Goal: Transaction & Acquisition: Purchase product/service

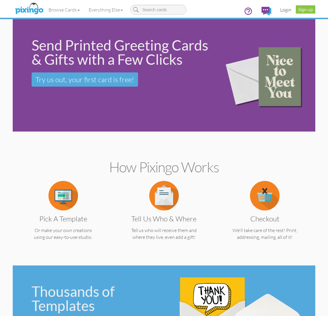
click at [280, 8] on link "Login" at bounding box center [286, 9] width 20 height 15
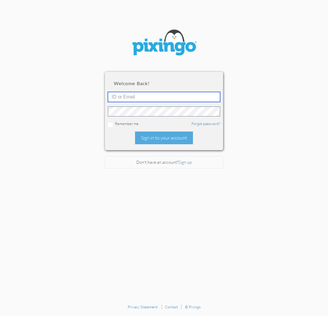
click at [143, 97] on input "text" at bounding box center [164, 97] width 112 height 10
type input "[EMAIL_ADDRESS][DOMAIN_NAME]"
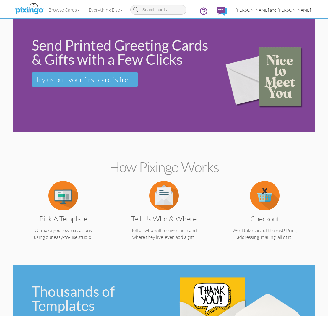
click at [287, 12] on span "[PERSON_NAME] and [PERSON_NAME]" at bounding box center [273, 9] width 75 height 5
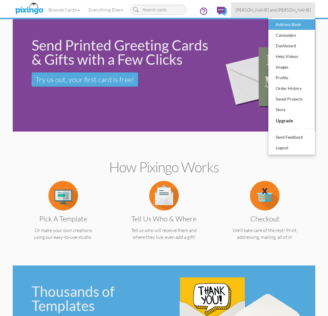
click at [285, 25] on div "Address Book" at bounding box center [291, 24] width 35 height 9
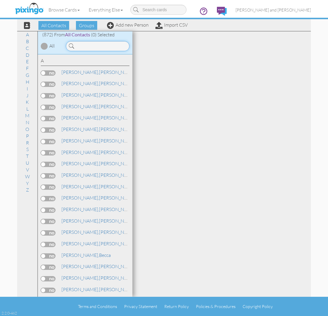
click at [107, 47] on input at bounding box center [98, 46] width 64 height 10
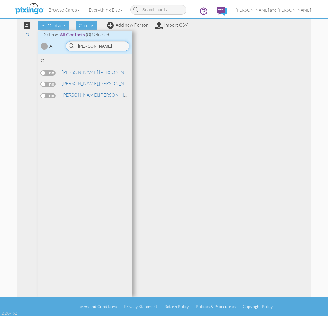
type input "[PERSON_NAME]"
click at [46, 83] on label at bounding box center [48, 84] width 15 height 5
click at [0, 0] on input "checkbox" at bounding box center [0, 0] width 0 height 0
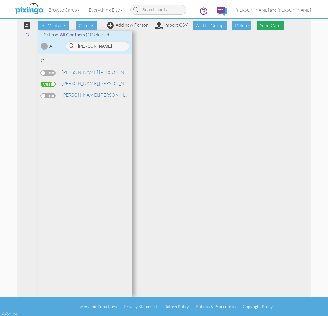
click at [272, 24] on span "Send Card" at bounding box center [270, 25] width 27 height 9
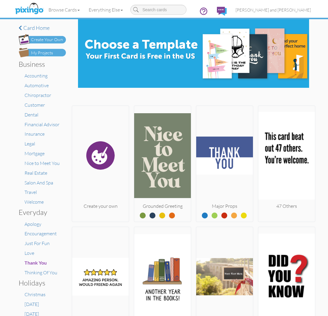
click at [47, 54] on div "My Projects" at bounding box center [42, 53] width 22 height 6
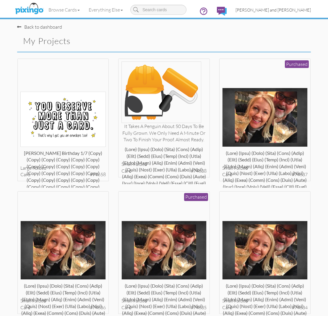
click at [290, 8] on span "[PERSON_NAME] and [PERSON_NAME]" at bounding box center [273, 9] width 75 height 5
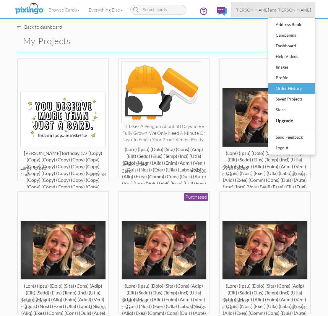
click at [282, 86] on div "Order History" at bounding box center [291, 88] width 35 height 9
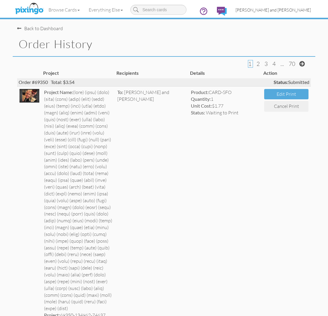
click at [281, 11] on span "[PERSON_NAME] and [PERSON_NAME]" at bounding box center [273, 9] width 75 height 5
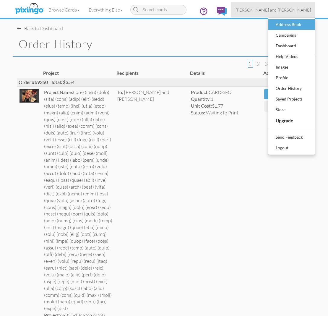
click at [284, 21] on div "Address Book" at bounding box center [291, 24] width 35 height 9
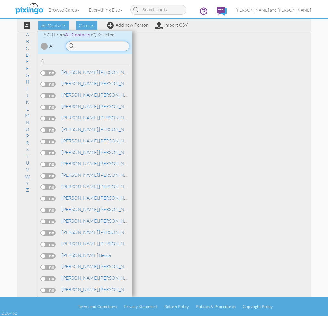
click at [125, 43] on input at bounding box center [98, 46] width 64 height 10
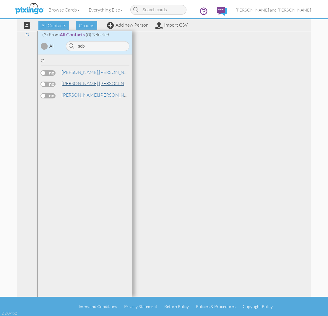
drag, startPoint x: 125, startPoint y: 43, endPoint x: 101, endPoint y: 82, distance: 45.5
click at [101, 82] on link "[PERSON_NAME] and [PERSON_NAME]" at bounding box center [122, 83] width 122 height 7
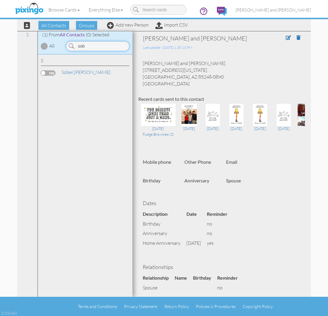
click at [97, 48] on input "sob" at bounding box center [98, 46] width 64 height 10
type input "s"
type input "osb"
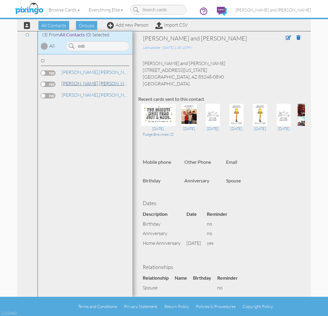
click at [88, 82] on link "[PERSON_NAME] and [PERSON_NAME]" at bounding box center [122, 83] width 122 height 7
click at [303, 12] on span "[PERSON_NAME] and [PERSON_NAME]" at bounding box center [273, 9] width 75 height 5
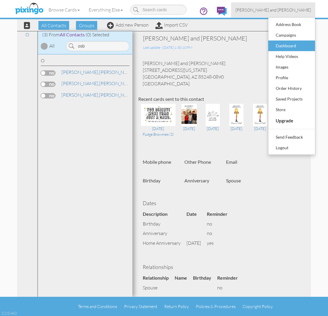
click at [292, 46] on div "Dashboard" at bounding box center [291, 45] width 35 height 9
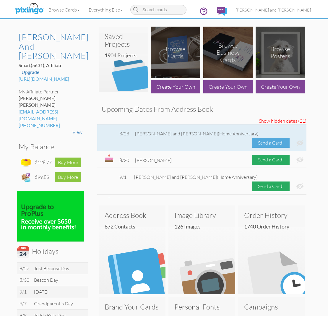
click at [270, 138] on div "Send a Card!" at bounding box center [271, 143] width 38 height 10
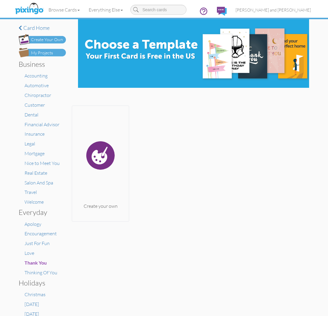
click at [38, 53] on div "My Projects" at bounding box center [42, 53] width 22 height 6
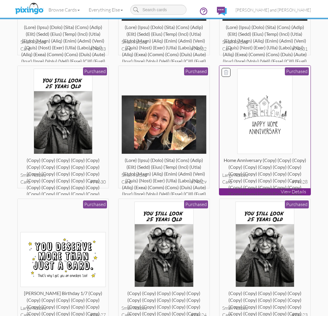
scroll to position [392, 0]
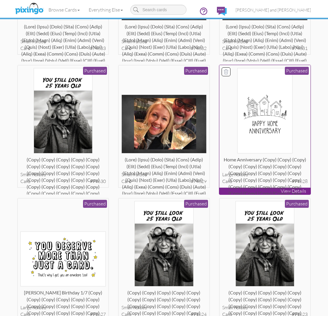
click at [282, 131] on img at bounding box center [264, 110] width 55 height 85
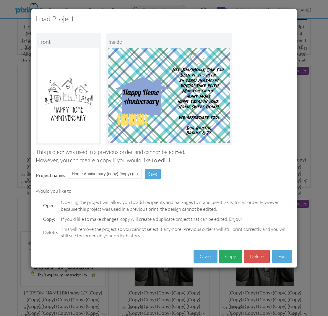
click at [233, 254] on button "Copy" at bounding box center [230, 256] width 23 height 13
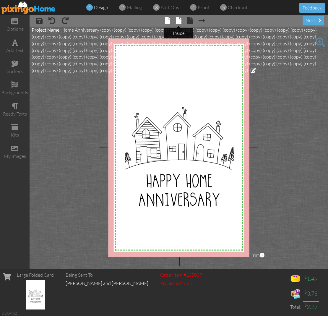
click at [178, 22] on span at bounding box center [178, 20] width 5 height 7
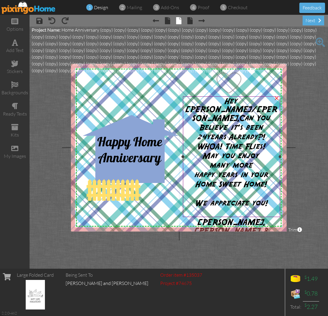
click at [205, 100] on span "Hey [PERSON_NAME]/[PERSON_NAME]," at bounding box center [231, 110] width 92 height 25
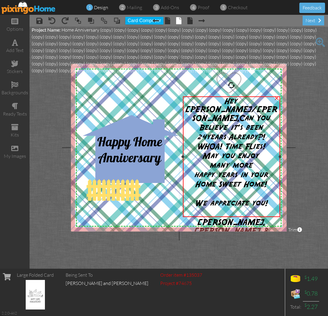
click at [205, 100] on span "Hey [PERSON_NAME]/[PERSON_NAME]," at bounding box center [231, 110] width 92 height 25
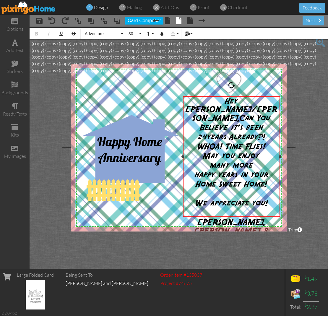
click at [238, 102] on span "Hey [PERSON_NAME]/[PERSON_NAME]," at bounding box center [231, 110] width 92 height 25
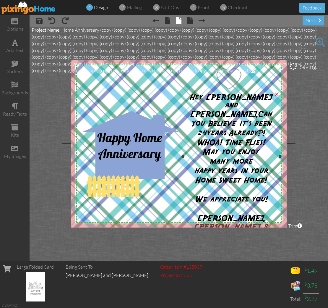
click at [247, 129] on span "years Already?!" at bounding box center [236, 133] width 59 height 8
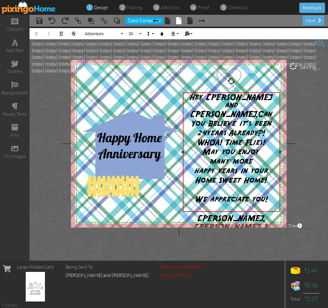
click at [216, 129] on span "years Already?!" at bounding box center [236, 133] width 59 height 8
click at [313, 23] on div "next" at bounding box center [314, 21] width 22 height 10
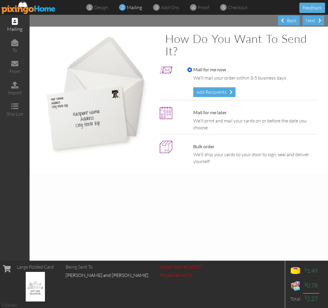
click at [212, 112] on label "Mail for me later" at bounding box center [206, 112] width 39 height 7
click at [192, 112] on input "Mail for me later" at bounding box center [189, 112] width 5 height 5
radio input "true"
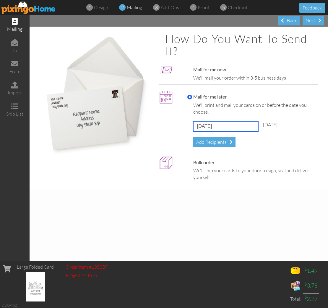
click at [206, 124] on input "[DATE]" at bounding box center [225, 126] width 65 height 10
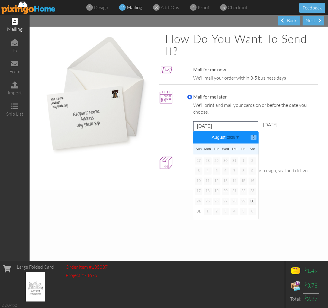
click at [255, 137] on b "⟩" at bounding box center [254, 137] width 4 height 4
click at [210, 168] on link "8" at bounding box center [208, 170] width 8 height 7
type input "[DATE]"
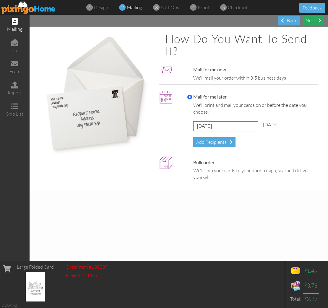
click at [312, 24] on div "Next" at bounding box center [314, 21] width 22 height 10
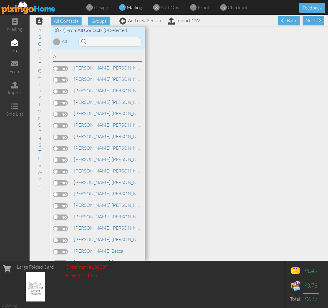
click at [312, 24] on div "Next" at bounding box center [314, 21] width 22 height 10
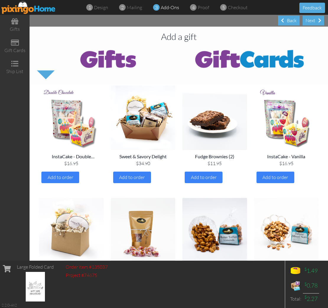
click at [312, 24] on div "Next" at bounding box center [314, 21] width 22 height 10
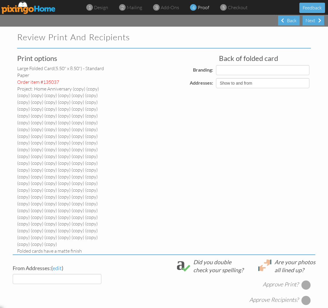
select select "object:12387"
select select "object:12398"
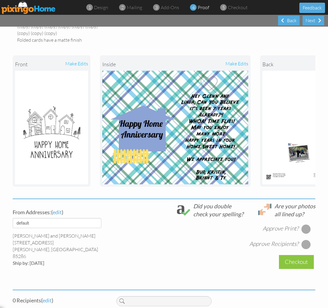
scroll to position [211, 0]
click at [308, 224] on div at bounding box center [306, 228] width 9 height 9
click at [306, 239] on div at bounding box center [306, 243] width 9 height 9
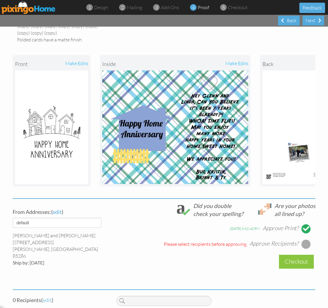
click at [46, 297] on span "edit" at bounding box center [47, 300] width 9 height 7
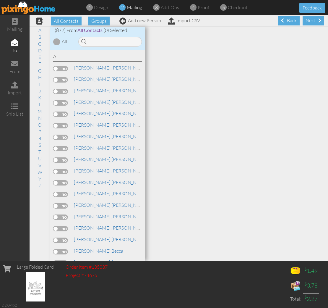
click at [114, 35] on div at bounding box center [109, 40] width 71 height 13
click at [112, 38] on input at bounding box center [110, 42] width 64 height 10
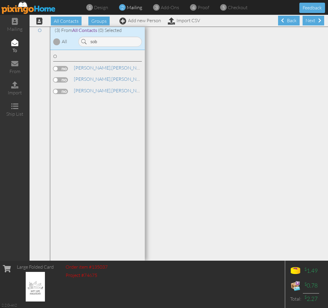
drag, startPoint x: 101, startPoint y: 54, endPoint x: 66, endPoint y: 81, distance: 44.7
click at [66, 81] on label at bounding box center [60, 79] width 15 height 5
click at [0, 0] on input "checkbox" at bounding box center [0, 0] width 0 height 0
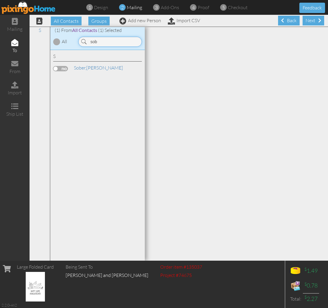
drag, startPoint x: 125, startPoint y: 44, endPoint x: 69, endPoint y: 40, distance: 55.7
click at [69, 40] on div "(1) From All Contacts (1) Selected All sob" at bounding box center [97, 38] width 95 height 23
type input "osb"
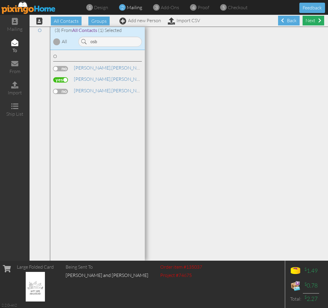
click at [316, 22] on div "Next" at bounding box center [314, 21] width 22 height 10
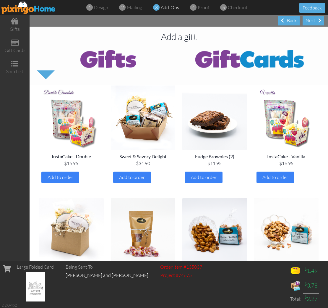
click at [316, 22] on div "Next" at bounding box center [314, 21] width 22 height 10
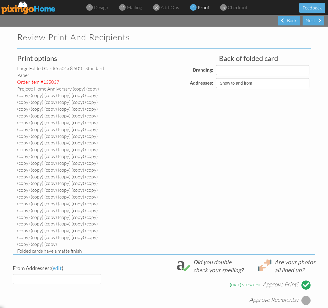
select select "object:15454"
select select "object:15455"
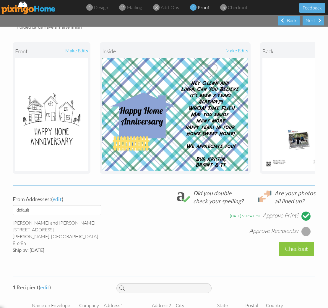
scroll to position [223, 0]
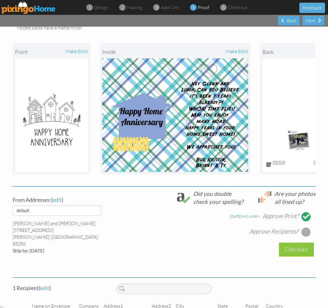
click at [306, 227] on div at bounding box center [306, 231] width 9 height 9
click at [296, 243] on div "Checkout" at bounding box center [296, 250] width 35 height 14
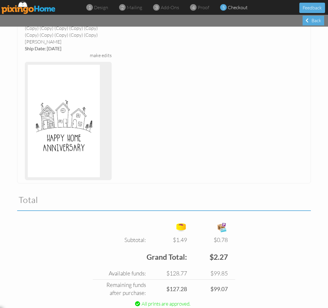
scroll to position [220, 0]
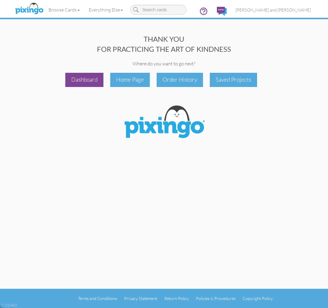
click at [75, 79] on div "Dashboard" at bounding box center [84, 80] width 38 height 14
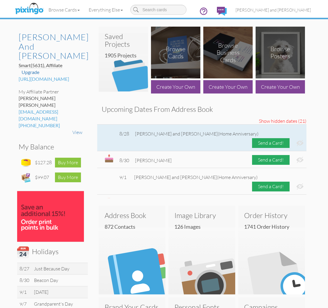
click at [300, 140] on img at bounding box center [300, 143] width 7 height 6
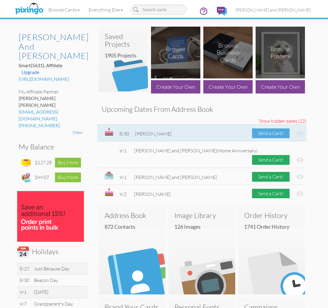
click at [266, 130] on div "Send a Card!" at bounding box center [271, 133] width 38 height 10
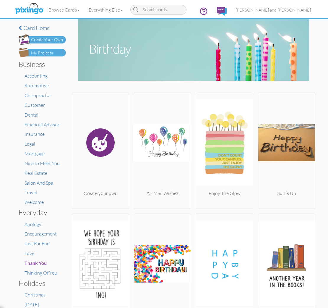
click at [47, 52] on div "My Projects" at bounding box center [42, 53] width 22 height 6
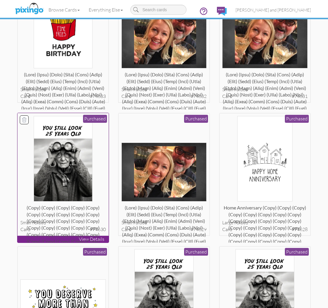
scroll to position [475, 0]
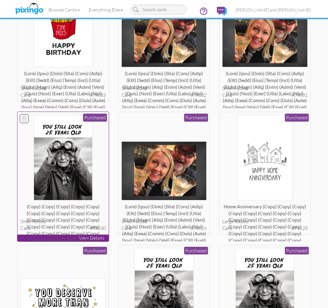
click at [77, 177] on img at bounding box center [63, 157] width 59 height 85
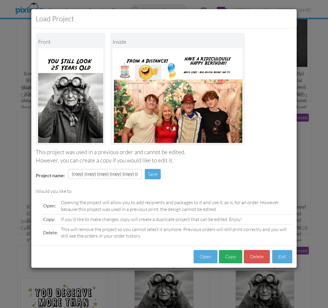
click at [226, 250] on button "Copy" at bounding box center [230, 256] width 23 height 13
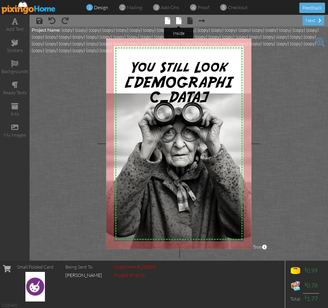
click at [180, 20] on span at bounding box center [178, 20] width 5 height 7
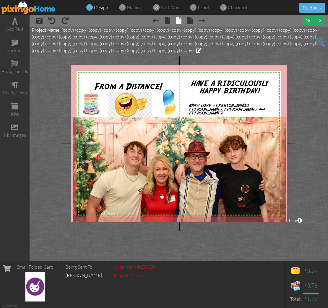
click at [308, 23] on div "next" at bounding box center [314, 21] width 22 height 10
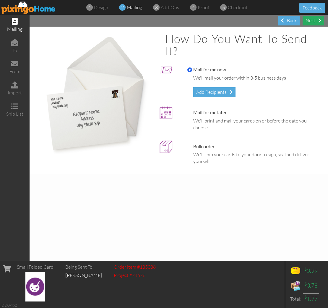
click at [308, 23] on div "Next" at bounding box center [314, 21] width 22 height 10
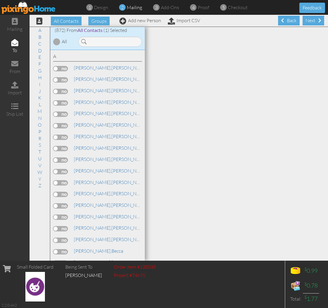
click at [308, 23] on div "Next" at bounding box center [314, 21] width 22 height 10
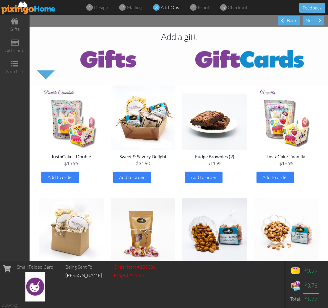
click at [308, 23] on div "Next" at bounding box center [314, 21] width 22 height 10
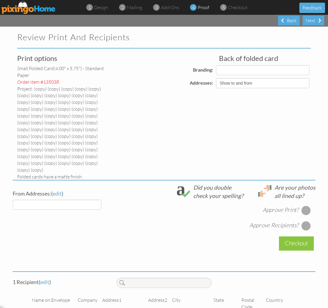
select select "object:19208"
select select "object:19206"
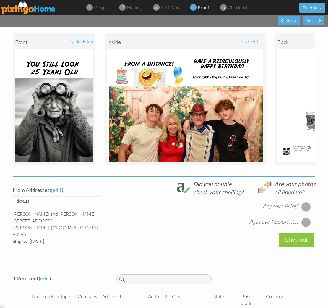
scroll to position [158, 0]
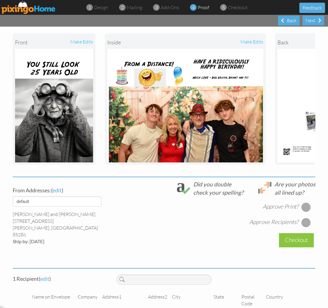
click at [305, 202] on div at bounding box center [306, 206] width 9 height 9
click at [305, 218] on div at bounding box center [306, 222] width 9 height 9
click at [283, 233] on div "Checkout" at bounding box center [296, 240] width 35 height 14
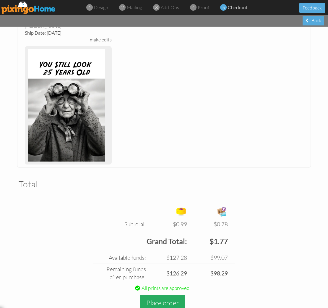
click at [169, 295] on button "Place order" at bounding box center [162, 303] width 45 height 16
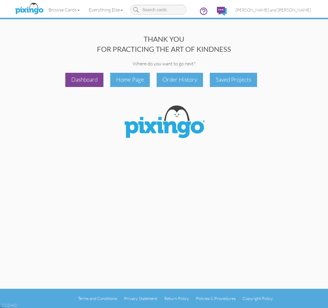
click at [85, 82] on div "Dashboard" at bounding box center [84, 80] width 38 height 14
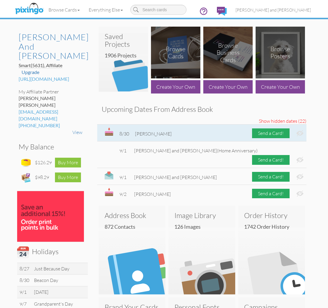
click at [300, 131] on img at bounding box center [300, 133] width 7 height 6
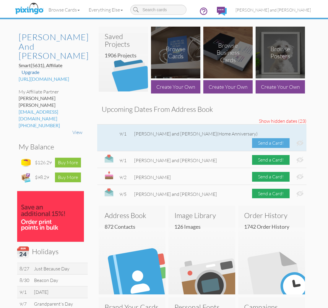
click at [279, 138] on div "Send a Card!" at bounding box center [271, 143] width 38 height 10
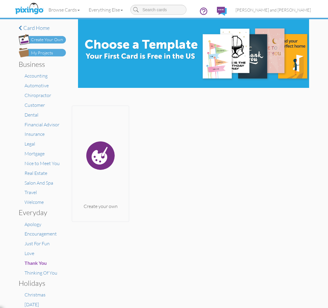
click at [54, 53] on img at bounding box center [42, 52] width 47 height 9
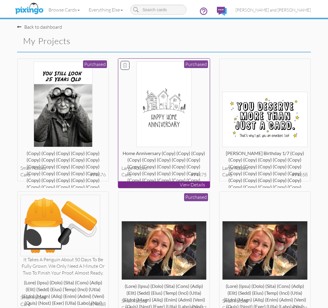
click at [173, 92] on img at bounding box center [164, 104] width 55 height 85
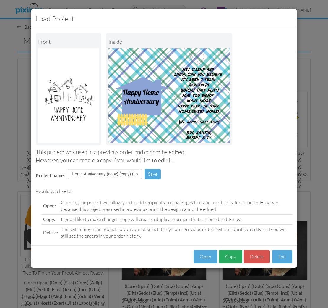
click at [234, 257] on button "Copy" at bounding box center [230, 256] width 23 height 13
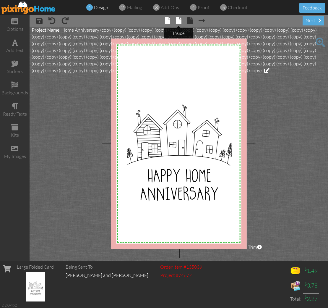
click at [180, 20] on span at bounding box center [178, 20] width 5 height 7
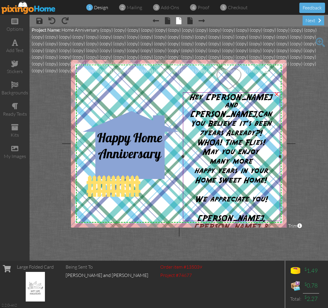
click at [245, 99] on span "Hey [PERSON_NAME] and [PERSON_NAME]," at bounding box center [231, 105] width 83 height 25
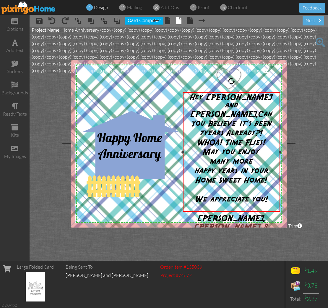
click at [269, 97] on span "Hey [PERSON_NAME] and [PERSON_NAME]," at bounding box center [231, 105] width 83 height 25
click at [259, 98] on span "Hey [PERSON_NAME] and [PERSON_NAME]," at bounding box center [231, 105] width 83 height 25
click at [273, 110] on span "Can You Believe it's been 7" at bounding box center [232, 123] width 82 height 27
click at [315, 23] on div "next" at bounding box center [314, 21] width 22 height 10
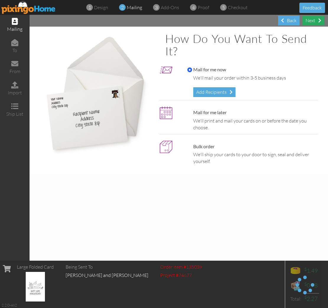
click at [316, 22] on div "Next" at bounding box center [314, 21] width 22 height 10
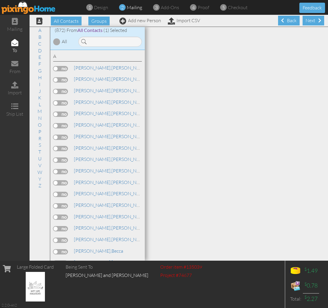
click at [316, 22] on div "Next" at bounding box center [314, 21] width 22 height 10
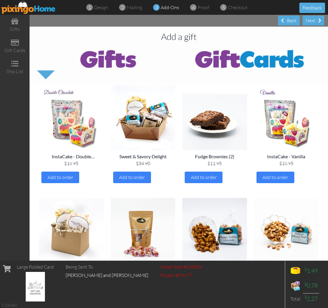
click at [316, 22] on div "Next" at bounding box center [314, 21] width 22 height 10
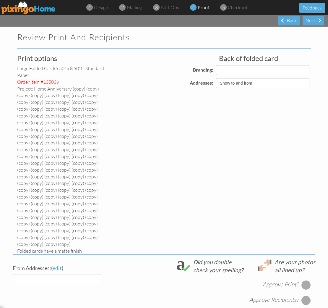
select select "object:22833"
select select "object:22831"
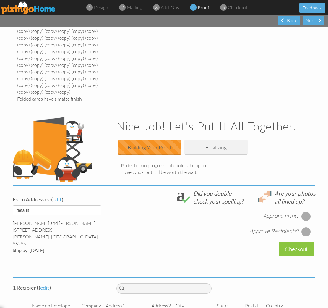
scroll to position [152, 0]
drag, startPoint x: 308, startPoint y: 190, endPoint x: 308, endPoint y: 193, distance: 3.9
click at [308, 212] on div at bounding box center [306, 216] width 9 height 9
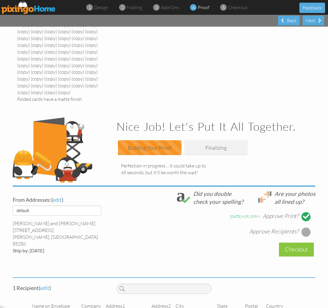
click at [308, 227] on div at bounding box center [306, 231] width 9 height 9
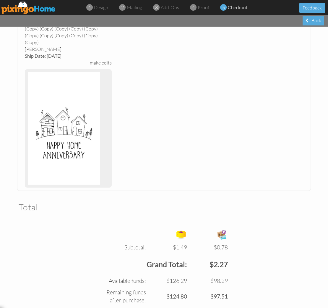
scroll to position [0, 0]
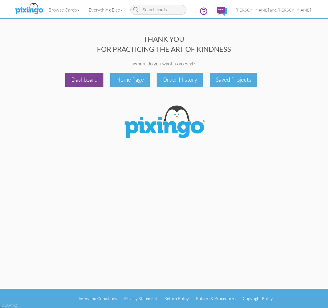
click at [86, 81] on div "Dashboard" at bounding box center [84, 80] width 38 height 14
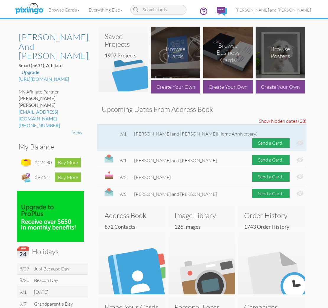
click at [302, 140] on img at bounding box center [300, 143] width 7 height 6
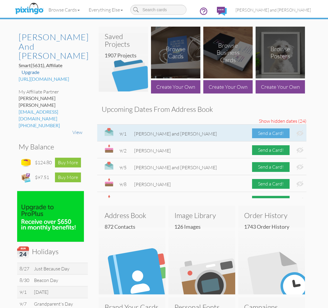
click at [268, 133] on div "Send a Card!" at bounding box center [271, 133] width 38 height 10
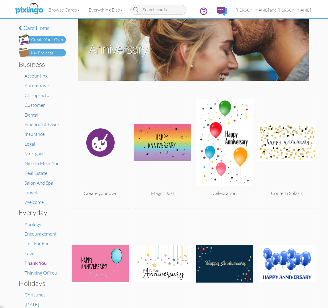
click at [51, 54] on div "My Projects" at bounding box center [42, 53] width 22 height 6
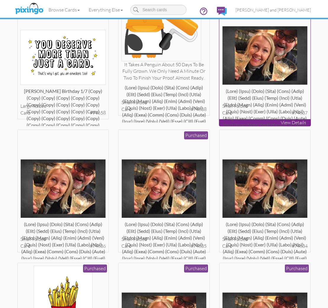
click at [260, 93] on div at bounding box center [264, 94] width 85 height 12
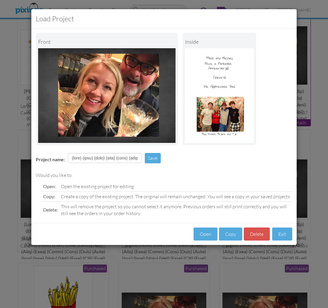
scroll to position [195, 0]
click at [228, 228] on button "Copy" at bounding box center [230, 233] width 23 height 13
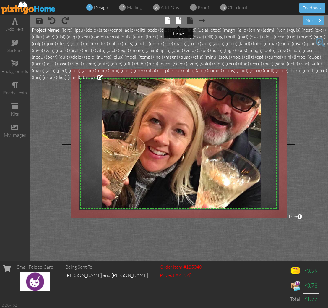
click at [180, 24] on span at bounding box center [178, 20] width 5 height 7
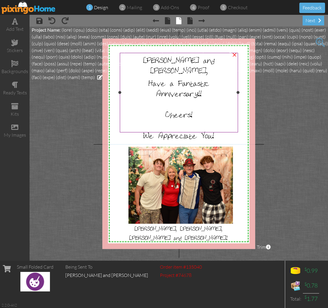
click at [216, 98] on div at bounding box center [179, 103] width 115 height 11
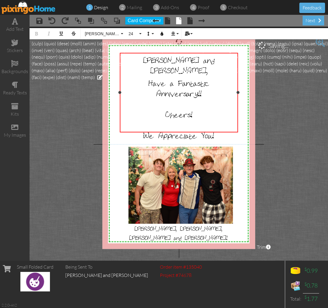
click at [210, 98] on div at bounding box center [179, 103] width 115 height 11
click at [313, 23] on div "next" at bounding box center [314, 21] width 22 height 10
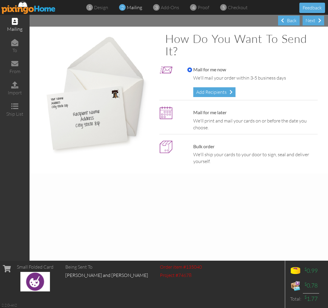
click at [212, 110] on label "Mail for me later" at bounding box center [206, 112] width 39 height 7
click at [192, 110] on input "Mail for me later" at bounding box center [189, 112] width 5 height 5
radio input "true"
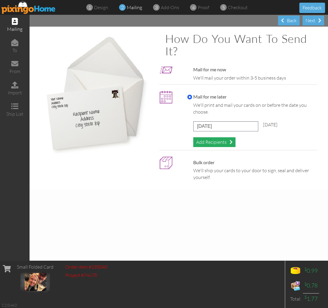
click at [214, 139] on div "Add Recipients" at bounding box center [214, 142] width 42 height 10
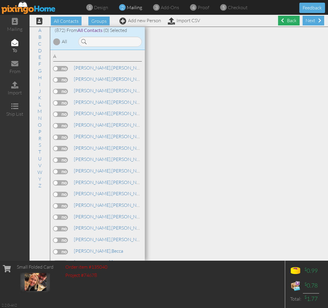
click at [287, 22] on div "Back" at bounding box center [289, 21] width 22 height 10
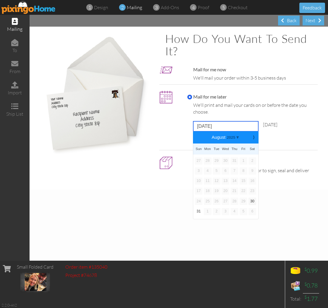
click at [227, 123] on input "[DATE]" at bounding box center [225, 126] width 65 height 10
click at [275, 148] on div "Mail for me later We'll print and mail your cards on or before the date you cho…" at bounding box center [238, 119] width 159 height 59
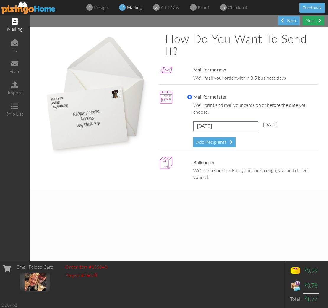
click at [315, 21] on div "Next" at bounding box center [314, 21] width 22 height 10
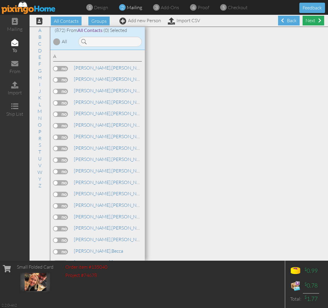
click at [315, 22] on div "Next" at bounding box center [314, 21] width 22 height 10
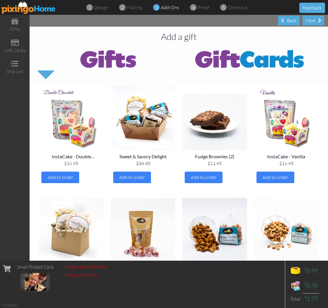
click at [315, 22] on div "Next" at bounding box center [314, 21] width 22 height 10
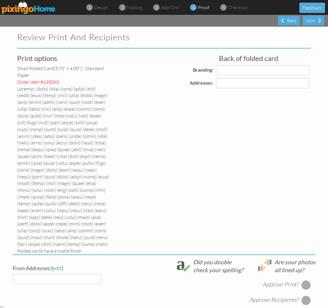
select select "object:28621"
select select "object:28625"
select select "object:28626"
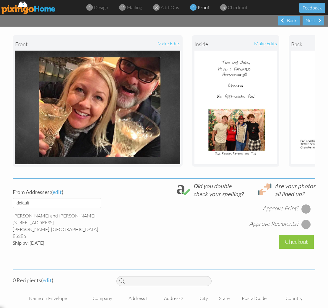
scroll to position [0, 0]
click at [305, 204] on div at bounding box center [306, 208] width 9 height 9
click at [49, 277] on span "edit" at bounding box center [47, 280] width 9 height 7
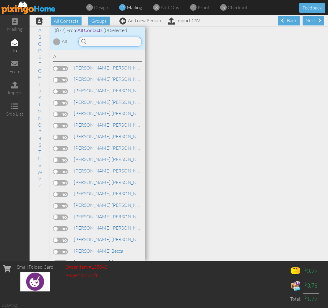
click at [110, 39] on input at bounding box center [110, 42] width 64 height 10
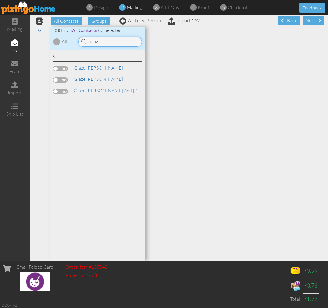
type input "glaz"
click at [64, 89] on label at bounding box center [60, 91] width 15 height 5
click at [0, 0] on input "checkbox" at bounding box center [0, 0] width 0 height 0
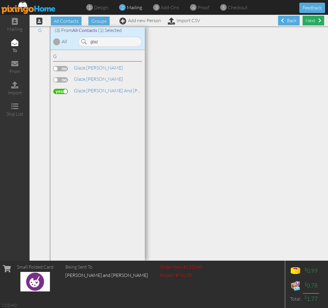
click at [313, 22] on div "Next" at bounding box center [314, 21] width 22 height 10
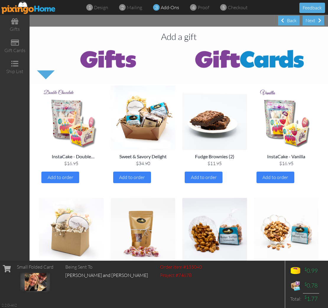
click at [313, 22] on div "Next" at bounding box center [314, 21] width 22 height 10
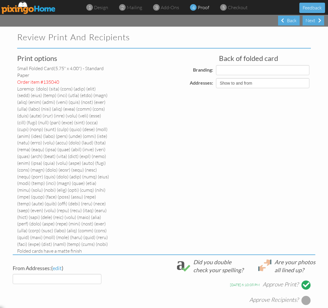
select select "object:30689"
select select "object:30690"
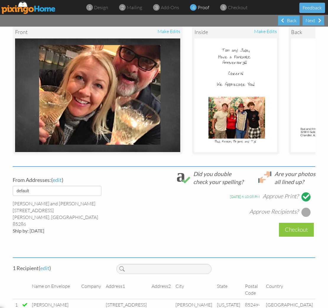
scroll to position [243, 0]
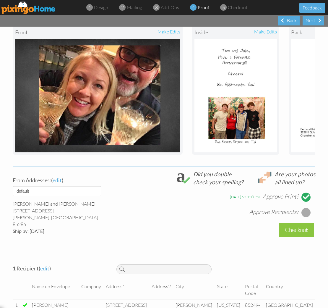
click at [308, 208] on div at bounding box center [306, 212] width 9 height 9
click at [298, 224] on div "Checkout" at bounding box center [296, 230] width 35 height 14
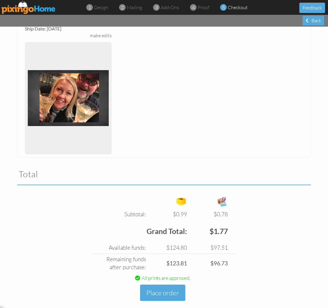
scroll to position [240, 0]
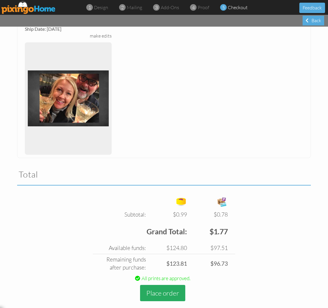
click at [153, 286] on button "Place order" at bounding box center [162, 293] width 45 height 16
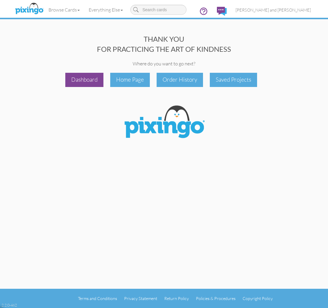
click at [85, 76] on div "Dashboard" at bounding box center [84, 80] width 38 height 14
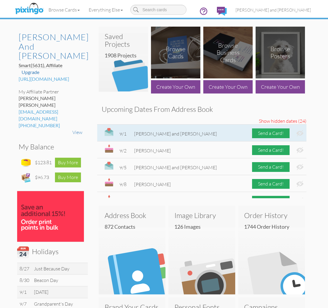
click at [298, 133] on img at bounding box center [300, 133] width 7 height 6
click at [301, 132] on img at bounding box center [300, 133] width 7 height 6
click at [268, 135] on div "Send a Card!" at bounding box center [271, 133] width 38 height 10
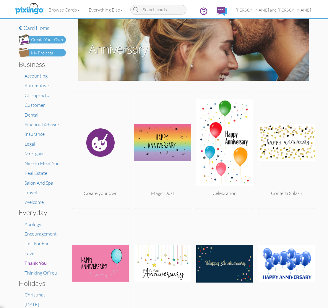
click at [52, 51] on div "My Projects" at bounding box center [42, 53] width 22 height 6
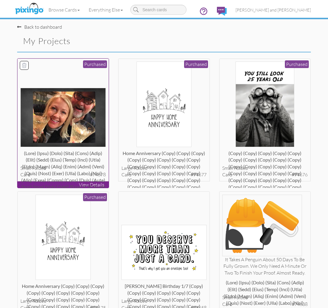
click at [82, 124] on img at bounding box center [62, 117] width 85 height 59
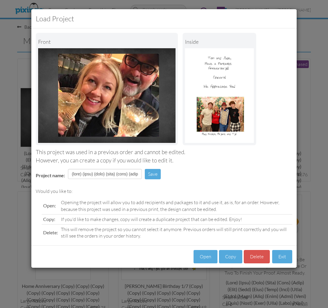
click at [234, 264] on div "Open Copy [GEOGRAPHIC_DATA] Exit" at bounding box center [164, 256] width 266 height 22
click at [235, 258] on button "Copy" at bounding box center [230, 256] width 23 height 13
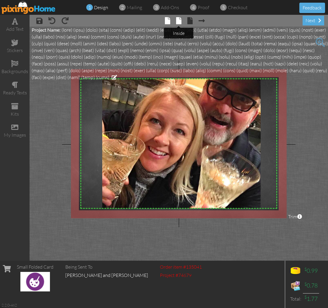
click at [178, 22] on span at bounding box center [178, 20] width 5 height 7
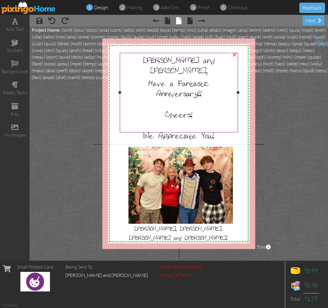
click at [200, 88] on span "Anniversary!!" at bounding box center [178, 93] width 45 height 10
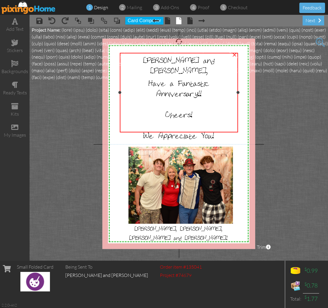
click at [200, 88] on span "Anniversary!!" at bounding box center [178, 93] width 45 height 10
click at [318, 22] on div "next" at bounding box center [314, 21] width 22 height 10
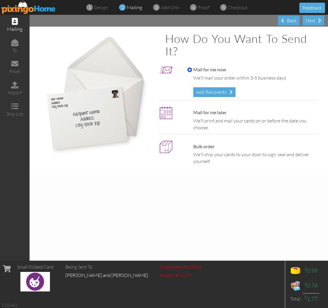
click at [204, 109] on label "Mail for me later" at bounding box center [206, 112] width 39 height 7
click at [192, 110] on input "Mail for me later" at bounding box center [189, 112] width 5 height 5
radio input "true"
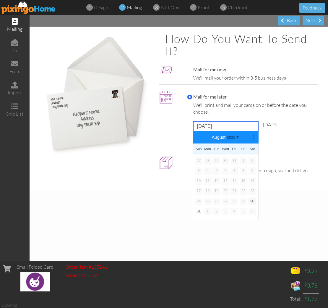
click at [223, 124] on input "[DATE]" at bounding box center [225, 126] width 65 height 10
click at [254, 137] on b "⟩" at bounding box center [254, 137] width 4 height 4
click at [217, 158] on link "2" at bounding box center [217, 160] width 8 height 7
type input "[DATE]"
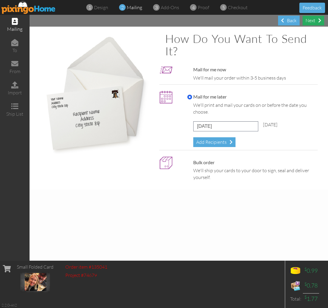
click at [312, 20] on div "Next" at bounding box center [314, 21] width 22 height 10
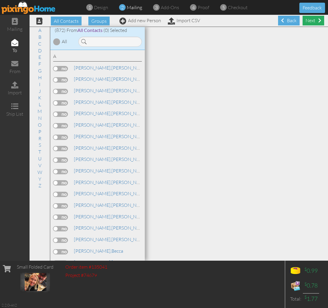
click at [313, 20] on div "Next" at bounding box center [314, 21] width 22 height 10
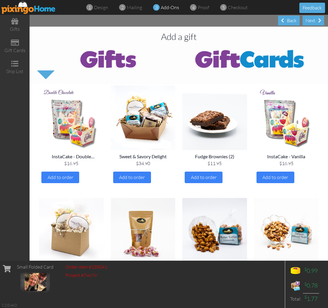
click at [313, 20] on div "Next" at bounding box center [314, 21] width 22 height 10
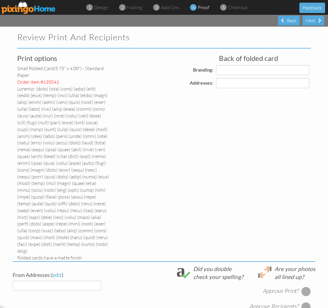
select select "object:34513"
select select "object:34517"
select select "object:34518"
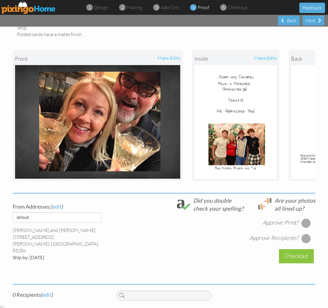
scroll to position [224, 0]
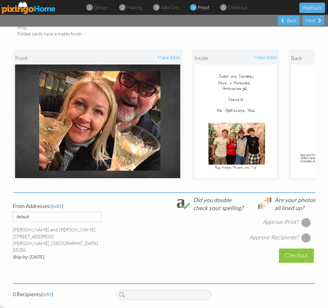
click at [309, 218] on div at bounding box center [306, 222] width 9 height 9
click at [308, 233] on div at bounding box center [306, 237] width 9 height 9
click at [52, 291] on span "edit" at bounding box center [47, 294] width 9 height 7
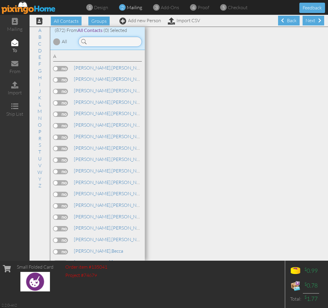
click at [113, 42] on input at bounding box center [110, 42] width 64 height 10
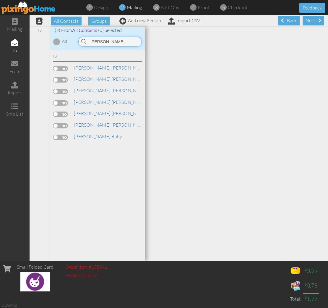
type input "[PERSON_NAME]"
click at [64, 90] on label at bounding box center [60, 91] width 15 height 5
click at [0, 0] on input "checkbox" at bounding box center [0, 0] width 0 height 0
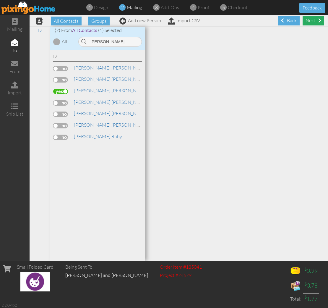
click at [316, 24] on div "Next" at bounding box center [314, 21] width 22 height 10
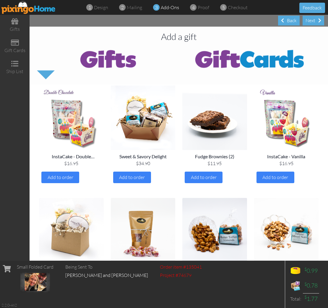
click at [316, 24] on div "Next" at bounding box center [314, 21] width 22 height 10
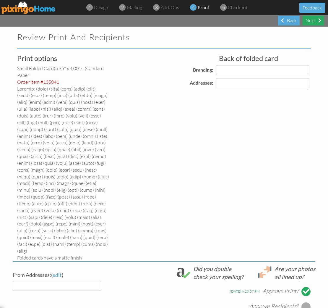
select select "object:37533"
select select "object:37536"
select select "object:37538"
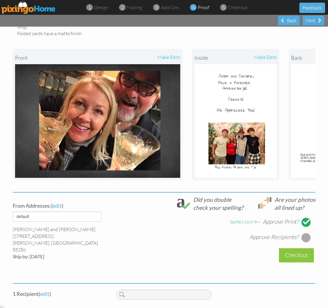
scroll to position [238, 0]
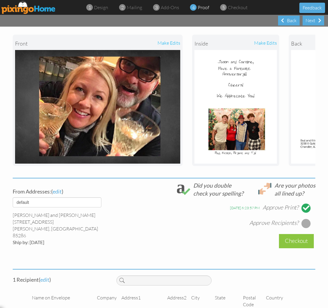
click at [305, 219] on div at bounding box center [306, 223] width 9 height 9
click at [291, 234] on div "Checkout" at bounding box center [296, 241] width 35 height 14
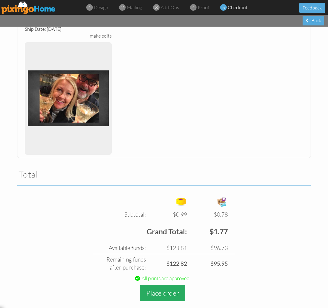
click at [166, 285] on button "Place order" at bounding box center [162, 293] width 45 height 16
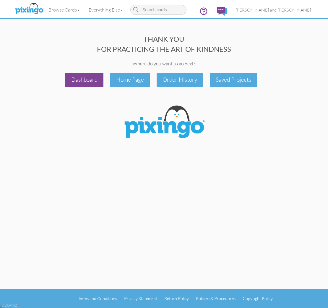
click at [85, 79] on div "Dashboard" at bounding box center [84, 80] width 38 height 14
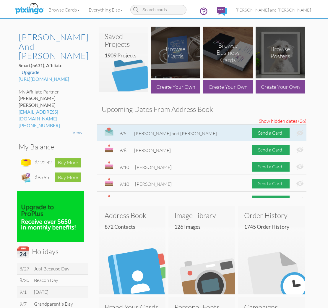
click at [302, 133] on div "8/19 [PERSON_NAME] Send a Card! 8/20 [PERSON_NAME] Send a Card!" at bounding box center [201, 161] width 209 height 74
click at [298, 133] on img at bounding box center [300, 133] width 7 height 6
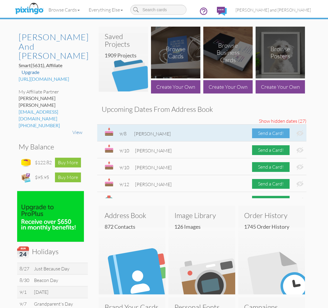
click at [272, 133] on div "Send a Card!" at bounding box center [271, 133] width 38 height 10
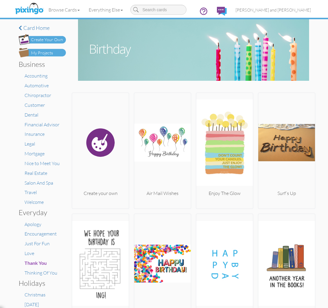
scroll to position [1, 0]
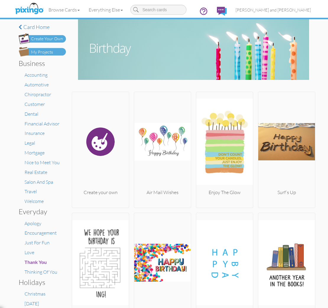
click at [49, 51] on div "My Projects" at bounding box center [42, 52] width 22 height 6
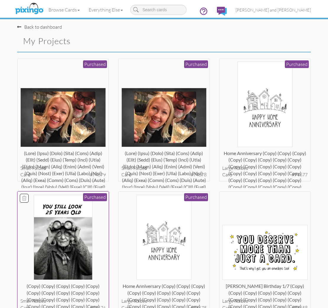
click at [51, 224] on img at bounding box center [63, 237] width 59 height 85
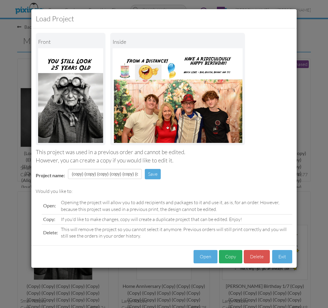
click at [226, 255] on button "Copy" at bounding box center [230, 256] width 23 height 13
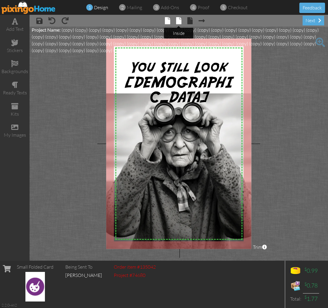
click at [178, 22] on span at bounding box center [178, 20] width 5 height 7
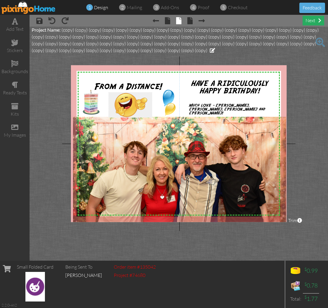
click at [313, 21] on div "next" at bounding box center [314, 21] width 22 height 10
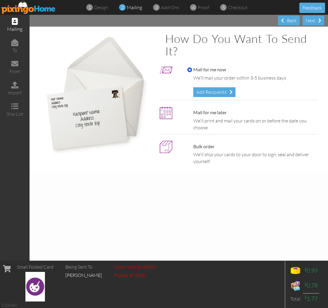
click at [211, 113] on label "Mail for me later" at bounding box center [206, 112] width 39 height 7
click at [192, 113] on input "Mail for me later" at bounding box center [189, 112] width 5 height 5
radio input "true"
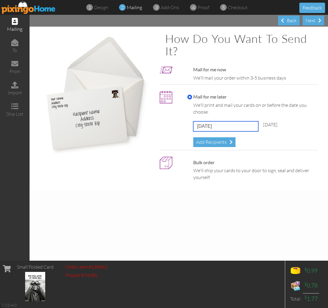
click at [219, 125] on input "[DATE]" at bounding box center [225, 126] width 65 height 10
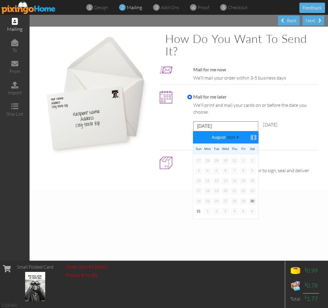
click at [253, 136] on b "⟩" at bounding box center [254, 137] width 4 height 4
click at [227, 159] on link "3" at bounding box center [226, 160] width 8 height 7
type input "[DATE]"
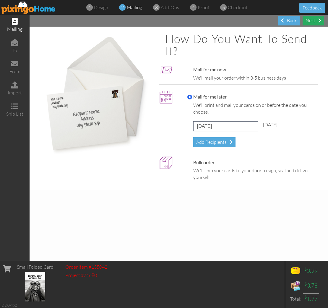
click at [313, 25] on div "Next" at bounding box center [314, 21] width 22 height 10
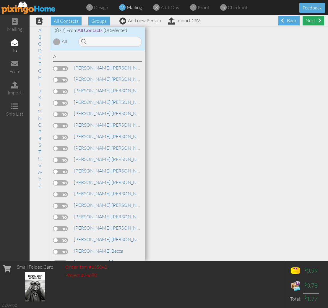
click at [313, 24] on div "Next" at bounding box center [314, 21] width 22 height 10
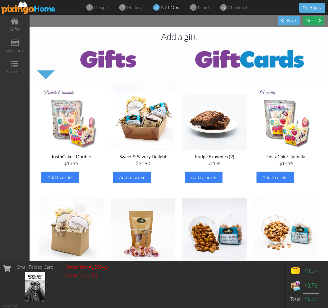
click at [312, 22] on div "Next" at bounding box center [314, 21] width 22 height 10
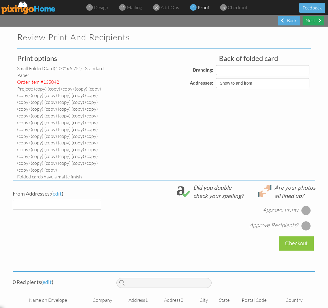
select select "object:41362"
select select "object:41363"
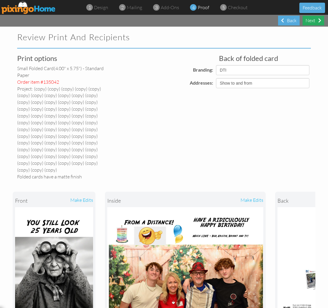
click at [309, 21] on div "Next" at bounding box center [314, 21] width 22 height 10
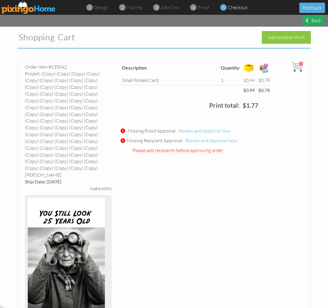
click at [312, 24] on div "Back" at bounding box center [314, 21] width 22 height 10
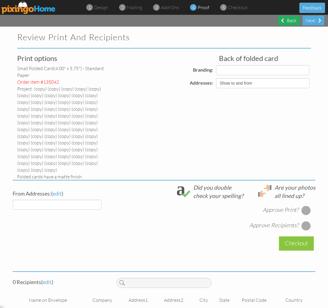
select select "object:41425"
click at [289, 20] on div "Back" at bounding box center [289, 21] width 22 height 10
select select "object:41436"
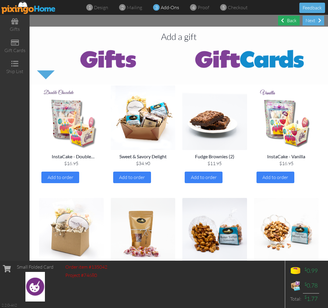
click at [289, 20] on div "Back" at bounding box center [289, 21] width 22 height 10
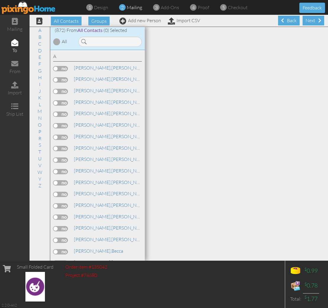
click at [289, 20] on div "Back" at bounding box center [289, 21] width 22 height 10
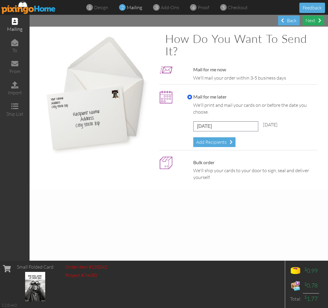
click at [313, 21] on div "Next" at bounding box center [314, 21] width 22 height 10
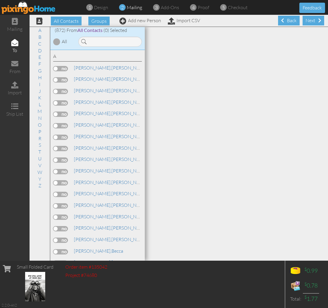
click at [313, 21] on div "Next" at bounding box center [314, 21] width 22 height 10
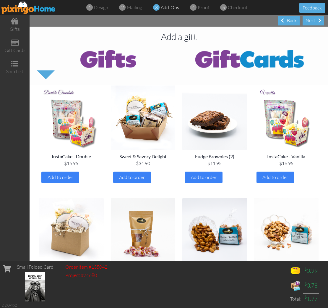
click at [313, 21] on div "Next" at bounding box center [314, 21] width 22 height 10
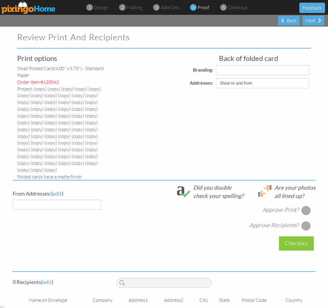
select select "object:45469"
select select "object:45480"
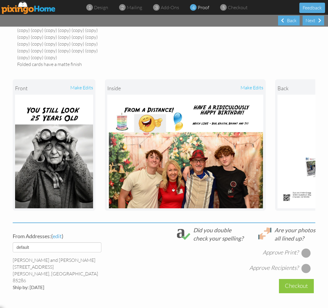
scroll to position [112, 0]
click at [307, 248] on div at bounding box center [306, 252] width 9 height 9
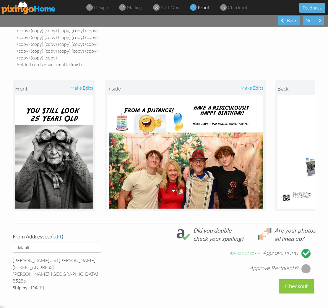
click at [307, 264] on div at bounding box center [306, 268] width 9 height 9
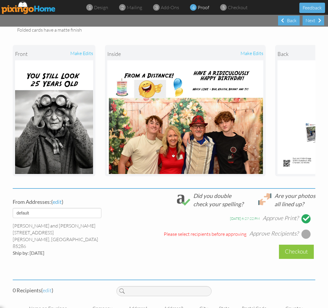
scroll to position [146, 0]
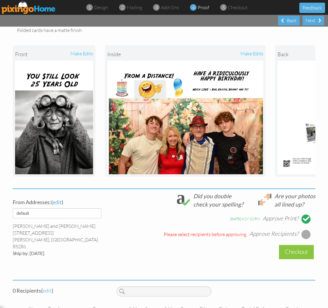
click at [49, 287] on span "edit" at bounding box center [47, 290] width 9 height 7
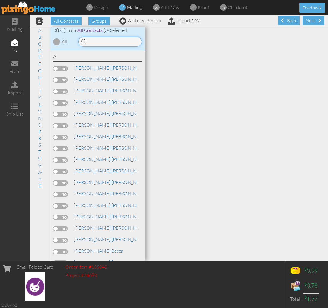
click at [124, 45] on input at bounding box center [110, 42] width 64 height 10
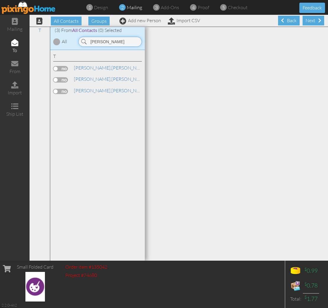
type input "[PERSON_NAME]"
click at [65, 89] on label at bounding box center [60, 91] width 15 height 5
click at [0, 0] on input "checkbox" at bounding box center [0, 0] width 0 height 0
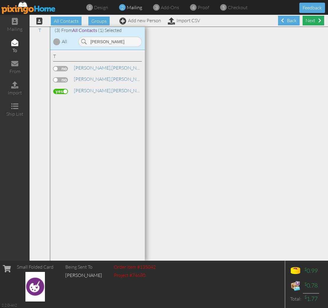
click at [312, 20] on div "Next" at bounding box center [314, 21] width 22 height 10
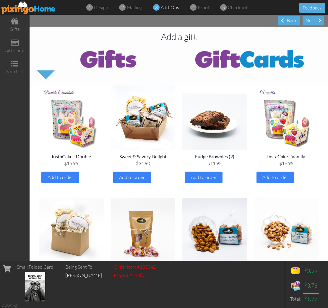
click at [312, 20] on div "Next" at bounding box center [314, 21] width 22 height 10
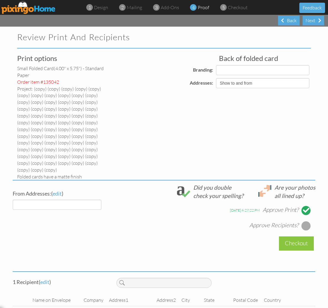
select select "object:47488"
select select "object:47490"
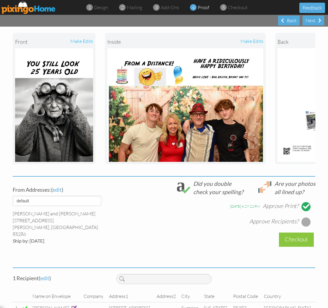
scroll to position [158, 0]
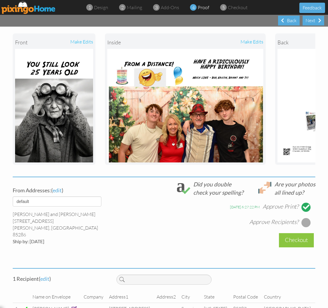
click at [308, 218] on div at bounding box center [306, 222] width 9 height 9
click at [297, 233] on div "Checkout" at bounding box center [296, 240] width 35 height 14
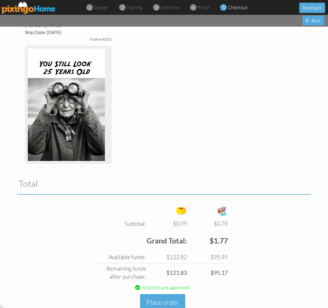
scroll to position [149, 0]
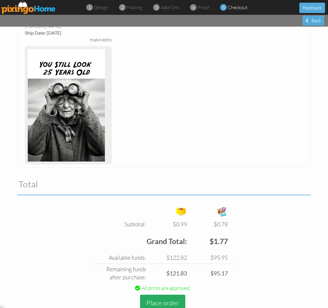
click at [172, 295] on button "Place order" at bounding box center [162, 303] width 45 height 16
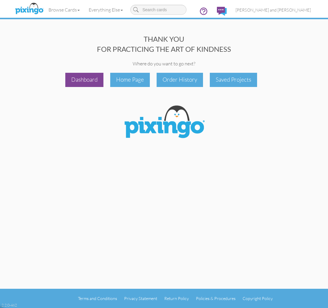
click at [80, 79] on div "Dashboard" at bounding box center [84, 80] width 38 height 14
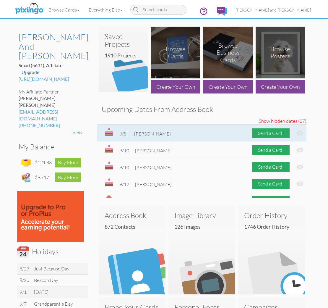
click at [301, 133] on img at bounding box center [300, 133] width 7 height 6
click at [279, 133] on div "Send a Card!" at bounding box center [271, 133] width 38 height 10
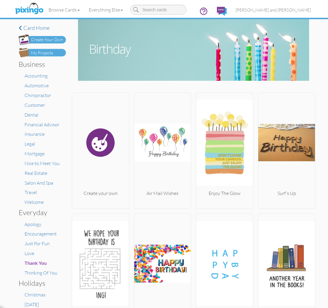
click at [56, 55] on img at bounding box center [42, 52] width 47 height 9
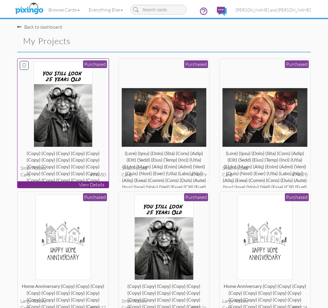
click at [86, 96] on img at bounding box center [63, 104] width 59 height 85
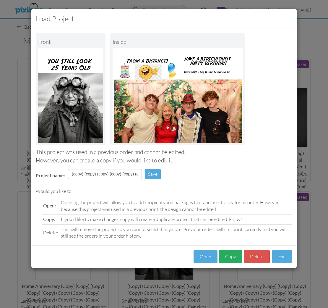
click at [236, 261] on button "Copy" at bounding box center [230, 256] width 23 height 13
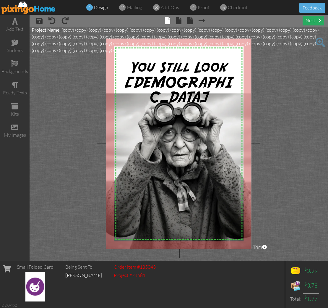
click at [312, 22] on div "next" at bounding box center [314, 21] width 22 height 10
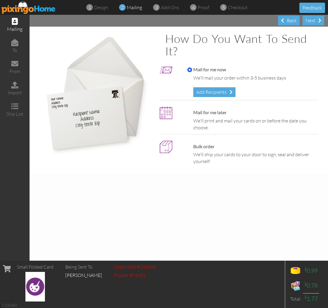
click at [215, 111] on label "Mail for me later" at bounding box center [206, 112] width 39 height 7
click at [192, 111] on input "Mail for me later" at bounding box center [189, 112] width 5 height 5
radio input "true"
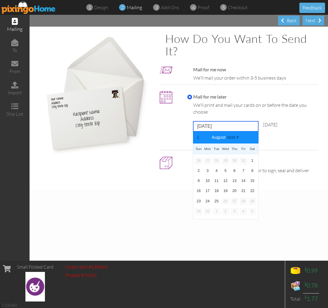
click at [216, 124] on input "[DATE]" at bounding box center [225, 126] width 65 height 10
click at [256, 137] on b "⟩" at bounding box center [254, 137] width 4 height 4
click at [245, 160] on link "5" at bounding box center [244, 160] width 8 height 7
type input "[DATE]"
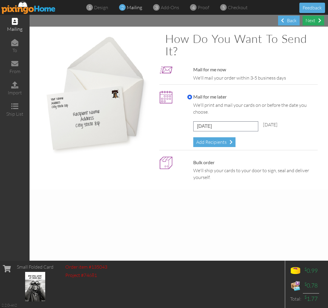
click at [312, 21] on div "Next" at bounding box center [314, 21] width 22 height 10
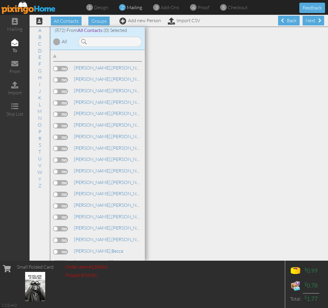
click at [312, 21] on div "Next" at bounding box center [314, 21] width 22 height 10
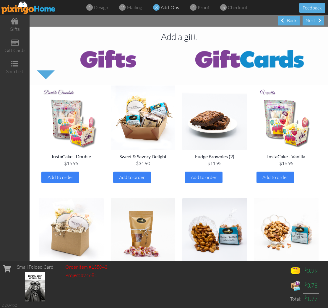
click at [312, 21] on div "Next" at bounding box center [314, 21] width 22 height 10
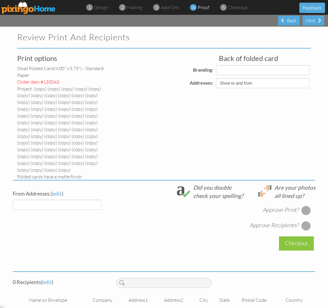
select select "object:51311"
select select "object:51309"
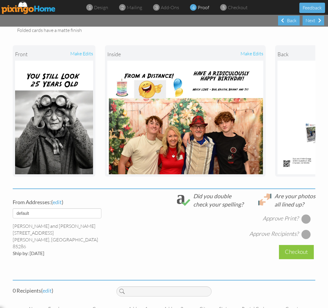
click at [307, 214] on div at bounding box center [306, 218] width 9 height 9
click at [307, 229] on div at bounding box center [306, 233] width 9 height 9
click at [51, 287] on span "edit" at bounding box center [47, 290] width 9 height 7
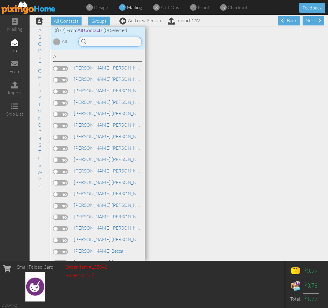
click at [100, 41] on input at bounding box center [110, 42] width 64 height 10
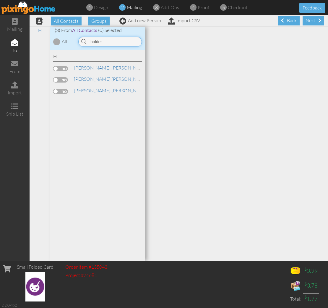
type input "holder"
click at [66, 67] on label at bounding box center [60, 68] width 15 height 5
click at [0, 0] on input "checkbox" at bounding box center [0, 0] width 0 height 0
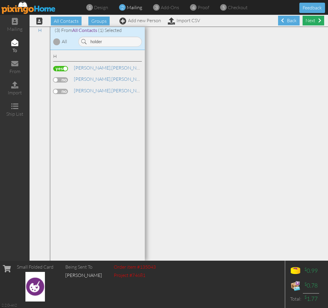
click at [306, 20] on div "Next" at bounding box center [314, 21] width 22 height 10
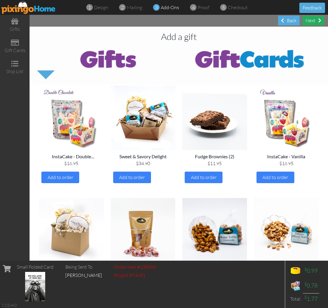
click at [310, 21] on div "Next" at bounding box center [314, 21] width 22 height 10
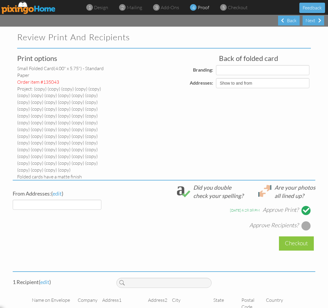
select select "object:53372"
select select "object:53370"
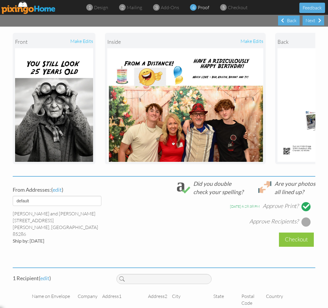
scroll to position [158, 0]
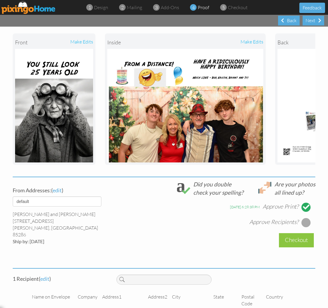
click at [305, 218] on div at bounding box center [306, 222] width 9 height 9
click at [293, 233] on div "Checkout" at bounding box center [296, 240] width 35 height 14
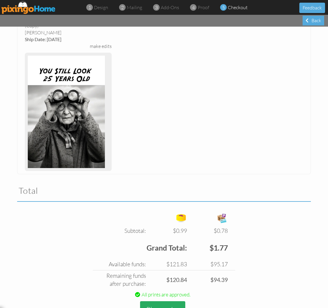
scroll to position [149, 0]
click at [166, 301] on button "Place order" at bounding box center [162, 309] width 45 height 16
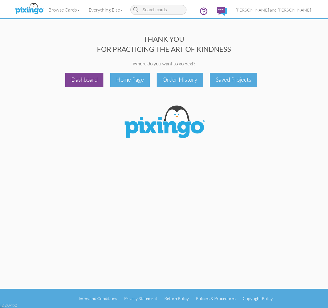
click at [97, 84] on div "Dashboard" at bounding box center [84, 80] width 38 height 14
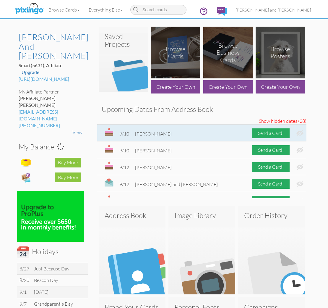
click at [300, 132] on img at bounding box center [300, 133] width 7 height 6
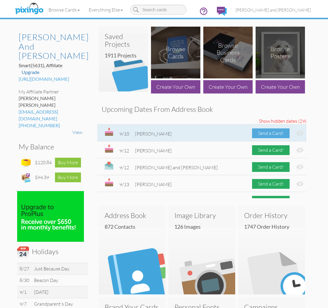
click at [277, 132] on div "Send a Card!" at bounding box center [271, 133] width 38 height 10
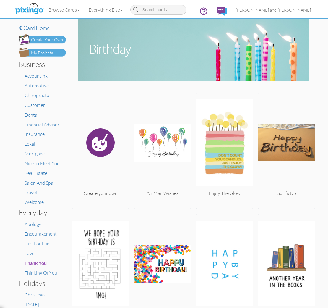
click at [57, 56] on img at bounding box center [42, 52] width 47 height 9
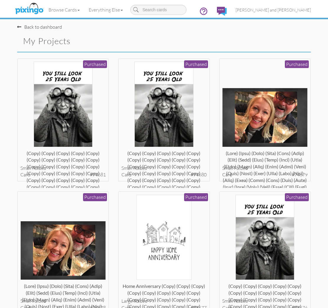
click at [77, 91] on img at bounding box center [63, 104] width 59 height 85
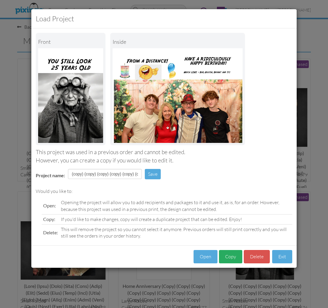
click at [224, 252] on button "Copy" at bounding box center [230, 256] width 23 height 13
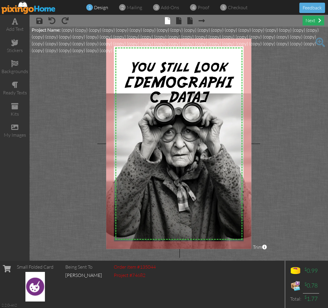
click at [315, 21] on div "next" at bounding box center [314, 21] width 22 height 10
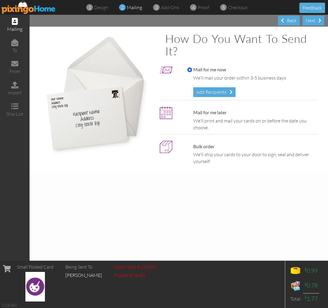
click at [228, 112] on div "Mail for me later We'll print and mail your cards on or before the date you cho…" at bounding box center [251, 120] width 136 height 22
click at [215, 112] on label "Mail for me later" at bounding box center [206, 112] width 39 height 7
click at [192, 112] on input "Mail for me later" at bounding box center [189, 112] width 5 height 5
radio input "true"
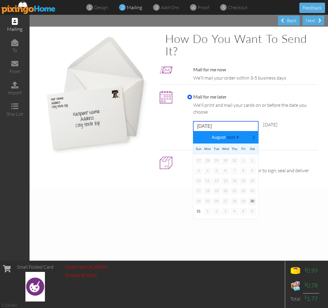
click at [223, 123] on input "[DATE]" at bounding box center [225, 126] width 65 height 10
click at [254, 137] on b "⟩" at bounding box center [254, 137] width 4 height 4
click at [245, 159] on link "5" at bounding box center [244, 160] width 8 height 7
type input "[DATE]"
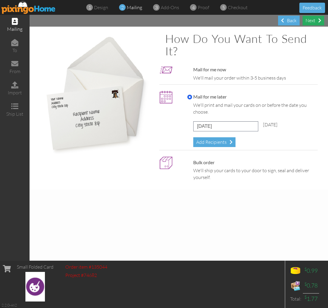
click at [311, 23] on div "Next" at bounding box center [314, 21] width 22 height 10
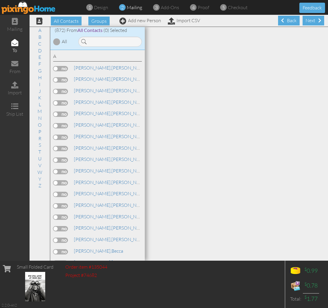
click at [311, 23] on div "Next" at bounding box center [314, 21] width 22 height 10
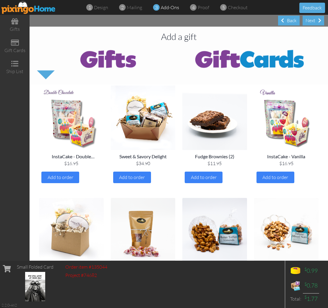
click at [311, 23] on div "Next" at bounding box center [314, 21] width 22 height 10
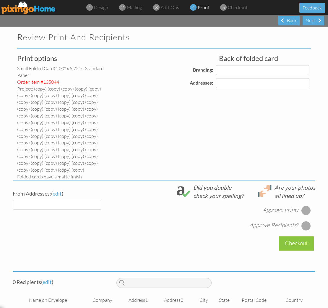
select select "object:57189"
select select "object:57192"
select select "object:57194"
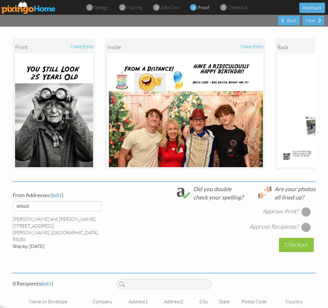
scroll to position [153, 0]
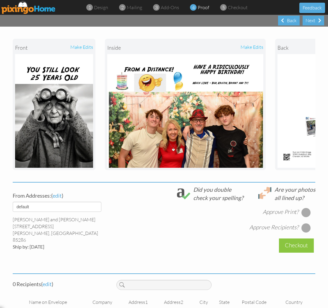
click at [306, 208] on div at bounding box center [306, 212] width 9 height 9
click at [306, 223] on div at bounding box center [306, 227] width 9 height 9
click at [48, 281] on span "edit" at bounding box center [47, 284] width 9 height 7
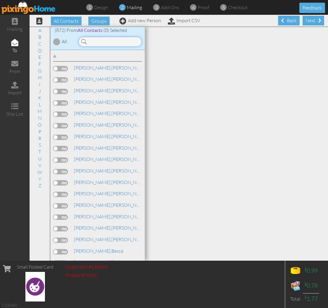
click at [115, 44] on input at bounding box center [110, 42] width 64 height 10
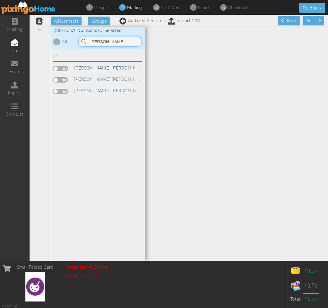
type input "[PERSON_NAME]"
click at [88, 67] on span "[PERSON_NAME]," at bounding box center [93, 68] width 38 height 6
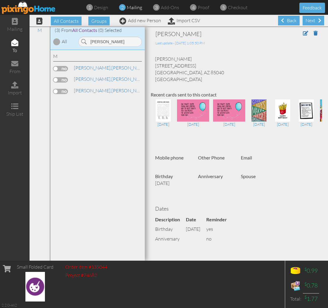
click at [67, 68] on label at bounding box center [60, 68] width 15 height 5
click at [0, 0] on input "checkbox" at bounding box center [0, 0] width 0 height 0
click at [314, 25] on div "Next" at bounding box center [314, 21] width 22 height 10
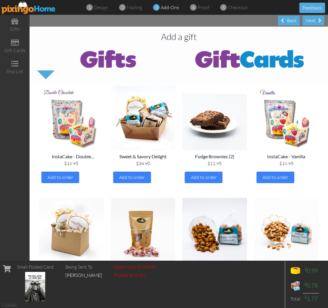
click at [314, 25] on div "Next" at bounding box center [314, 21] width 22 height 10
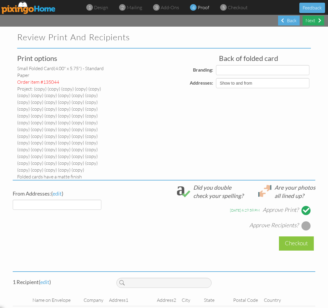
select select "object:59296"
select select "object:59298"
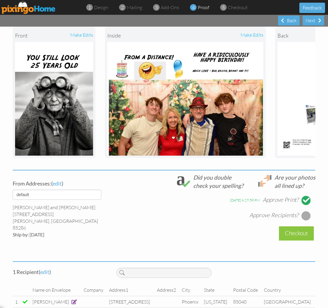
scroll to position [165, 0]
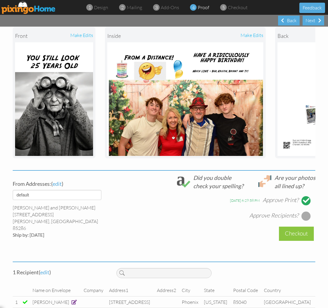
click at [308, 211] on div at bounding box center [306, 215] width 9 height 9
click at [297, 227] on div "Checkout" at bounding box center [296, 234] width 35 height 14
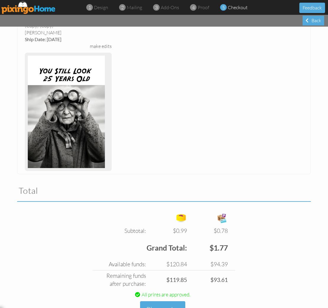
scroll to position [149, 0]
click at [164, 301] on button "Place order" at bounding box center [162, 309] width 45 height 16
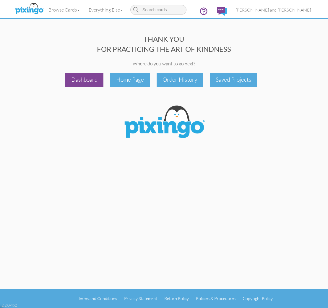
click at [90, 76] on div "Dashboard" at bounding box center [84, 80] width 38 height 14
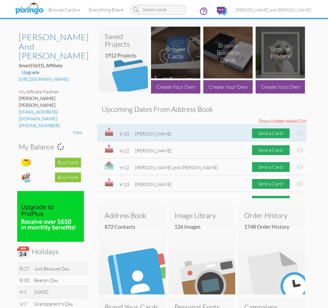
click at [300, 132] on img at bounding box center [300, 133] width 7 height 6
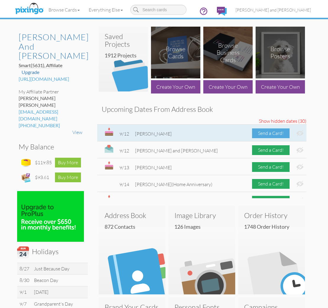
click at [276, 132] on div "Send a Card!" at bounding box center [271, 133] width 38 height 10
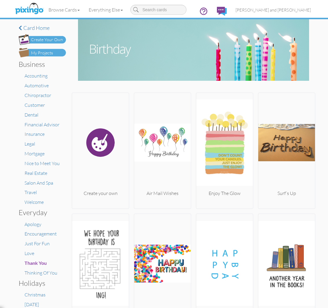
click at [57, 53] on img at bounding box center [42, 52] width 47 height 9
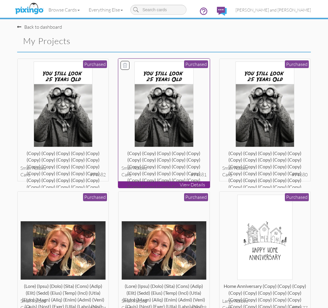
click at [150, 104] on img at bounding box center [164, 104] width 59 height 85
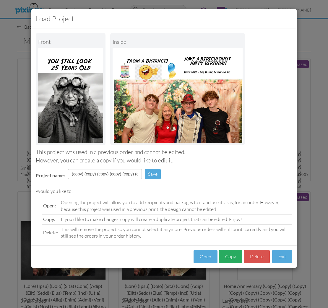
click at [231, 255] on button "Copy" at bounding box center [230, 256] width 23 height 13
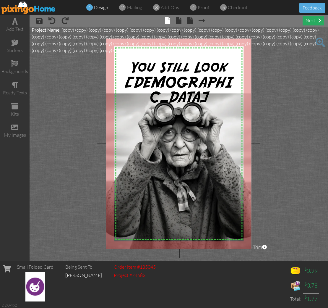
click at [309, 21] on div "next" at bounding box center [314, 21] width 22 height 10
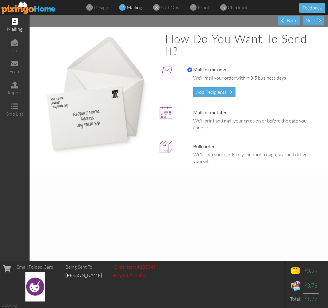
click at [224, 109] on label "Mail for me later" at bounding box center [206, 112] width 39 height 7
click at [192, 110] on input "Mail for me later" at bounding box center [189, 112] width 5 height 5
radio input "true"
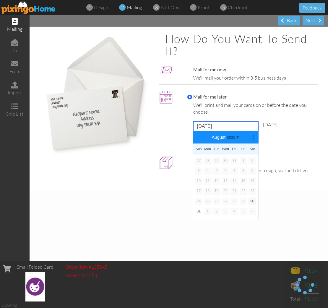
click at [226, 124] on input "[DATE]" at bounding box center [225, 126] width 65 height 10
click at [255, 138] on link "⟩" at bounding box center [254, 137] width 6 height 5
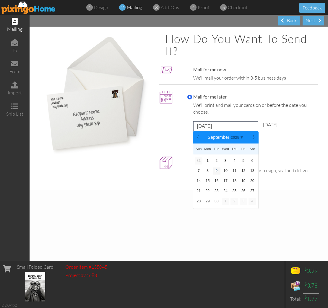
click at [214, 170] on link "9" at bounding box center [217, 170] width 8 height 7
type input "[DATE]"
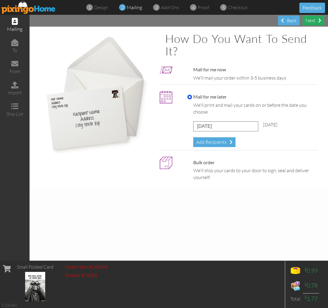
click at [316, 20] on div "Next" at bounding box center [314, 21] width 22 height 10
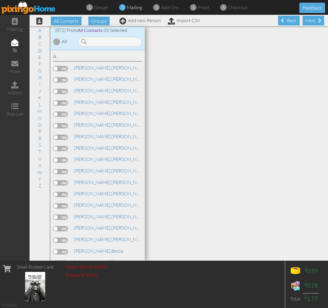
click at [316, 20] on div "Next" at bounding box center [314, 21] width 22 height 10
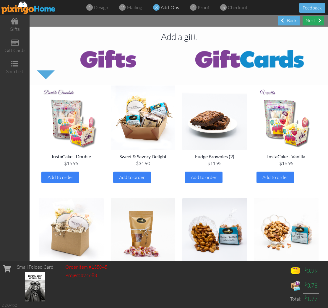
click at [313, 21] on div "Next" at bounding box center [314, 21] width 22 height 10
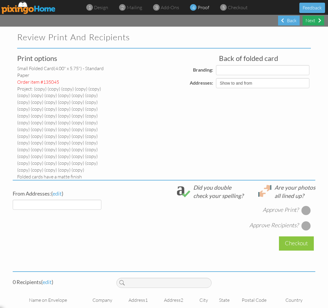
select select "object:63119"
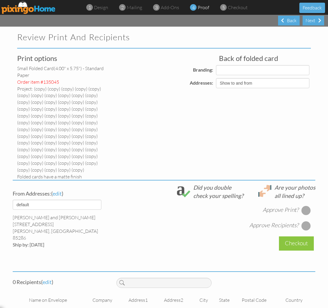
select select "object:63120"
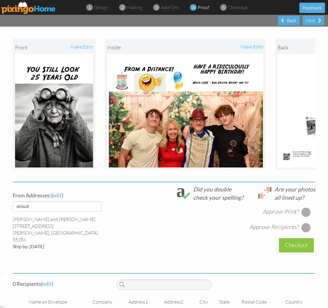
scroll to position [153, 0]
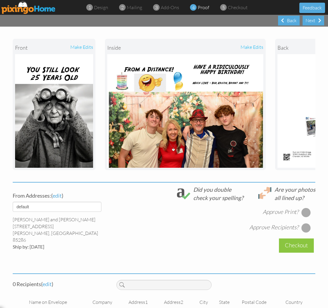
click at [304, 208] on div at bounding box center [306, 212] width 9 height 9
click at [47, 281] on span "edit" at bounding box center [47, 284] width 9 height 7
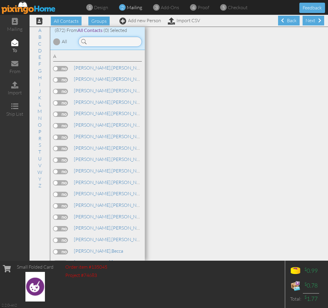
click at [96, 38] on input at bounding box center [110, 42] width 64 height 10
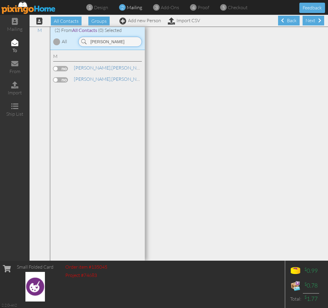
type input "[PERSON_NAME]"
drag, startPoint x: 82, startPoint y: 49, endPoint x: 61, endPoint y: 78, distance: 35.6
click at [61, 78] on label at bounding box center [60, 79] width 15 height 5
click at [0, 0] on input "checkbox" at bounding box center [0, 0] width 0 height 0
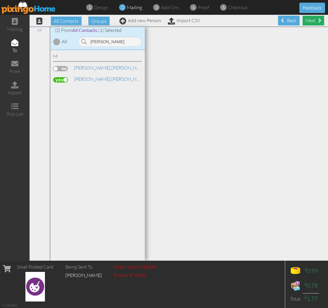
click at [314, 22] on div "Next" at bounding box center [314, 21] width 22 height 10
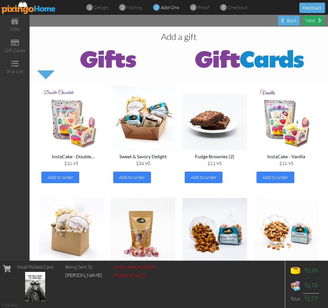
click at [313, 22] on div "Next" at bounding box center [314, 21] width 22 height 10
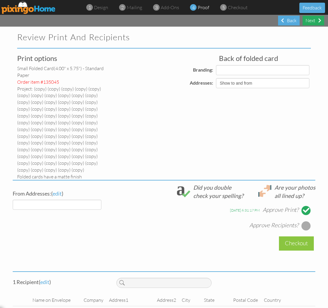
select select "object:65197"
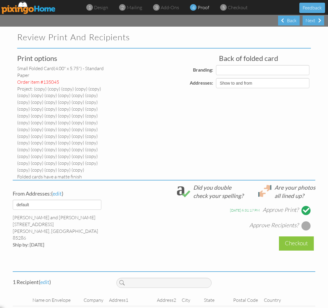
select select "object:65198"
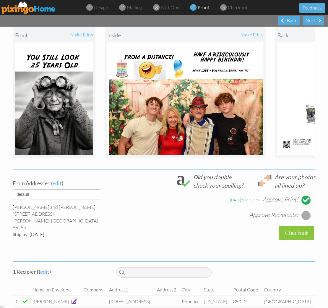
scroll to position [165, 0]
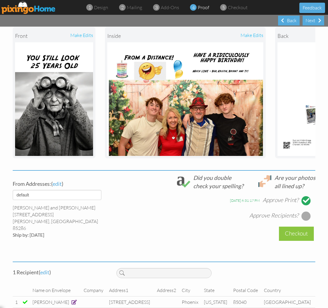
click at [308, 211] on div at bounding box center [306, 215] width 9 height 9
click at [295, 227] on div "Checkout" at bounding box center [296, 234] width 35 height 14
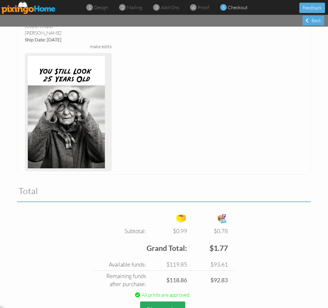
scroll to position [0, 0]
click at [163, 301] on button "Place order" at bounding box center [162, 309] width 45 height 16
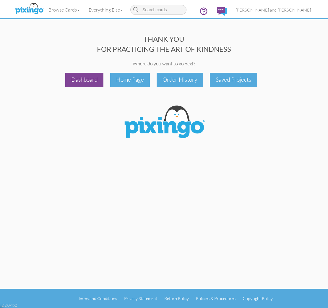
click at [85, 79] on div "Dashboard" at bounding box center [84, 80] width 38 height 14
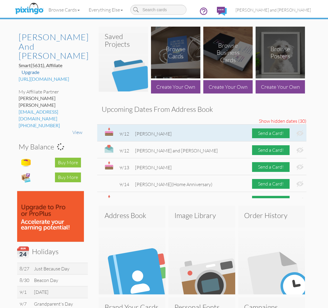
click at [301, 132] on img at bounding box center [300, 133] width 7 height 6
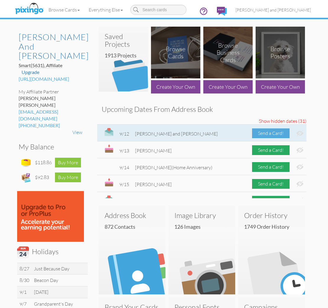
click at [278, 132] on div "Send a Card!" at bounding box center [271, 133] width 38 height 10
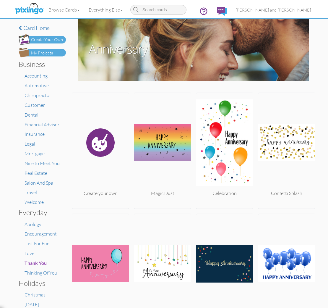
click at [49, 52] on div "My Projects" at bounding box center [42, 53] width 22 height 6
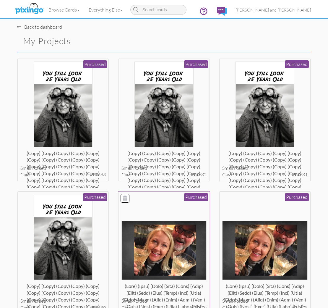
click at [172, 230] on img at bounding box center [164, 250] width 85 height 59
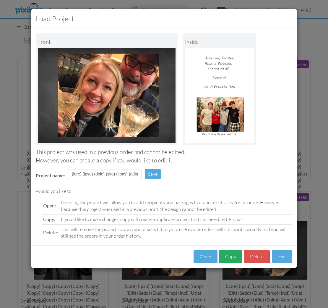
click at [232, 251] on button "Copy" at bounding box center [230, 256] width 23 height 13
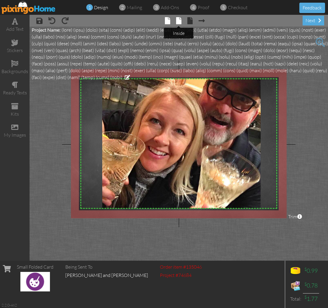
click at [179, 20] on span at bounding box center [178, 20] width 5 height 7
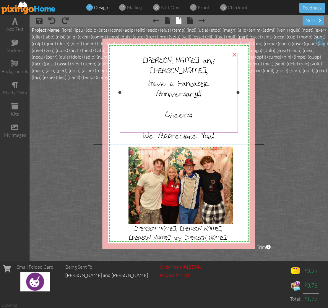
click at [156, 88] on span "Anniversary!!" at bounding box center [178, 93] width 45 height 10
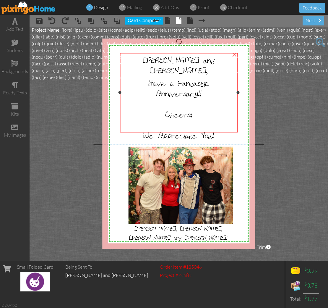
click at [156, 88] on span "Anniversary!!" at bounding box center [178, 93] width 45 height 10
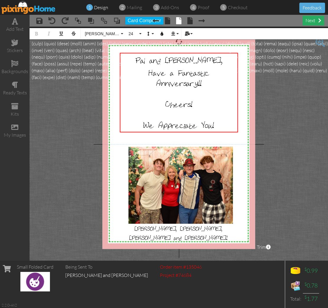
click at [311, 21] on div "next" at bounding box center [314, 21] width 22 height 10
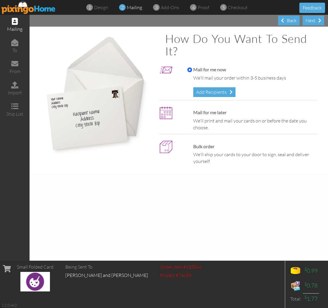
click at [209, 111] on label "Mail for me later" at bounding box center [206, 112] width 39 height 7
click at [192, 111] on input "Mail for me later" at bounding box center [189, 112] width 5 height 5
radio input "true"
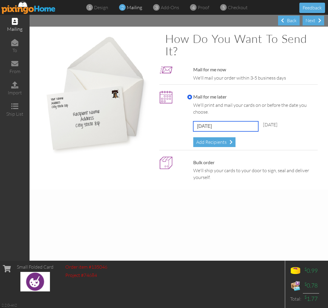
click at [219, 122] on input "[DATE]" at bounding box center [225, 126] width 65 height 10
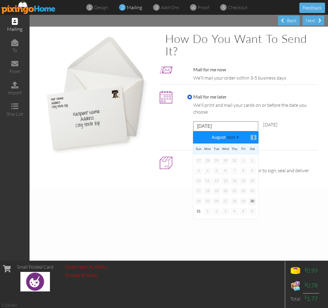
click at [254, 135] on b "⟩" at bounding box center [254, 137] width 4 height 4
click at [214, 169] on link "9" at bounding box center [217, 170] width 8 height 7
type input "[DATE]"
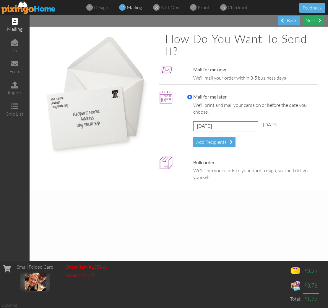
click at [314, 23] on div "Next" at bounding box center [314, 21] width 22 height 10
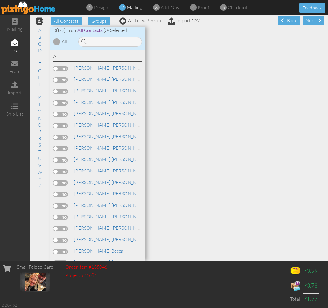
click at [314, 23] on div "Next" at bounding box center [314, 21] width 22 height 10
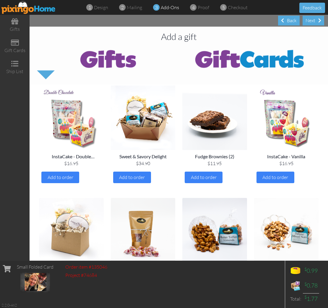
click at [314, 23] on div "Next" at bounding box center [314, 21] width 22 height 10
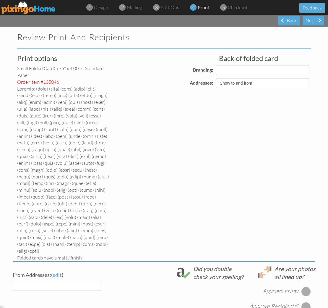
select select "object:69025"
select select "object:69027"
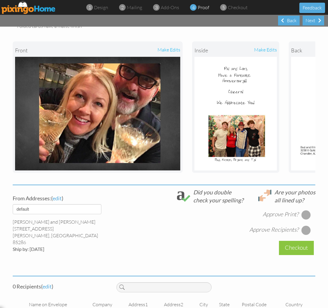
scroll to position [231, 0]
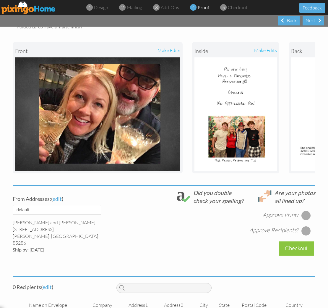
click at [303, 211] on div at bounding box center [306, 215] width 9 height 9
click at [48, 284] on span "edit" at bounding box center [47, 287] width 9 height 7
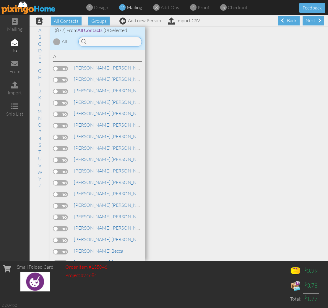
click at [110, 45] on input at bounding box center [110, 42] width 64 height 10
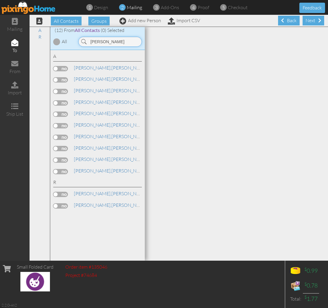
type input "[PERSON_NAME]"
click at [61, 146] on label at bounding box center [60, 148] width 15 height 5
click at [0, 0] on input "checkbox" at bounding box center [0, 0] width 0 height 0
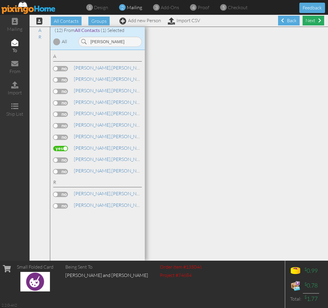
click at [314, 22] on div "Next" at bounding box center [314, 21] width 22 height 10
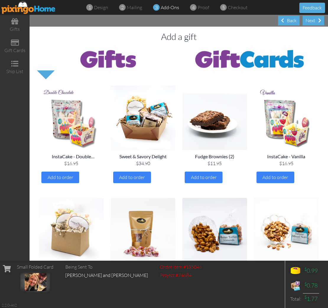
click at [314, 22] on div "Next" at bounding box center [314, 21] width 22 height 10
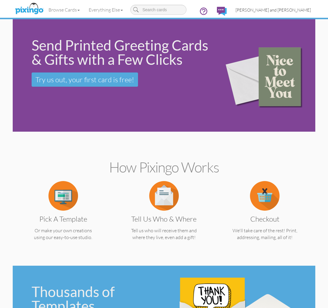
click at [277, 10] on span "[PERSON_NAME] and [PERSON_NAME]" at bounding box center [273, 9] width 75 height 5
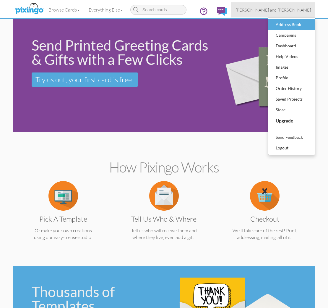
click at [281, 25] on div "Address Book" at bounding box center [291, 24] width 35 height 9
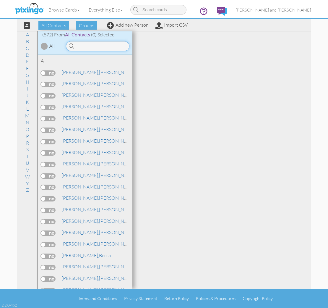
click at [100, 45] on input at bounding box center [98, 46] width 64 height 10
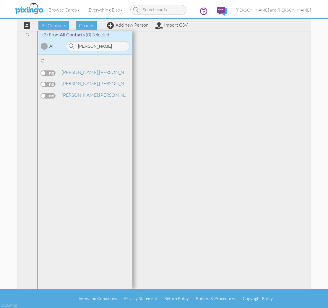
drag, startPoint x: 75, startPoint y: 53, endPoint x: 89, endPoint y: 87, distance: 36.5
click at [89, 87] on div "[PERSON_NAME] and [PERSON_NAME]" at bounding box center [85, 84] width 89 height 9
click at [89, 85] on link "[PERSON_NAME] and [PERSON_NAME]" at bounding box center [122, 83] width 122 height 7
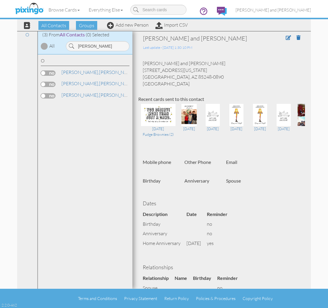
drag, startPoint x: 189, startPoint y: 71, endPoint x: 143, endPoint y: 69, distance: 45.6
click at [143, 69] on div "Glenn and Linda Osborne 23632 S Illinois Ave Chandler, AZ 85248-0890 United Sta…" at bounding box center [221, 73] width 167 height 27
copy div "[STREET_ADDRESS][US_STATE]"
click at [292, 12] on span "[PERSON_NAME] and [PERSON_NAME]" at bounding box center [273, 9] width 75 height 5
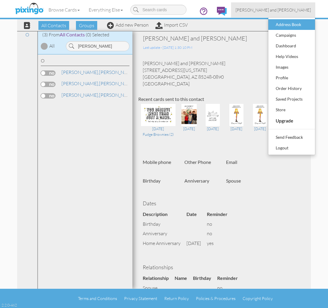
click at [296, 25] on div "Address Book" at bounding box center [291, 24] width 35 height 9
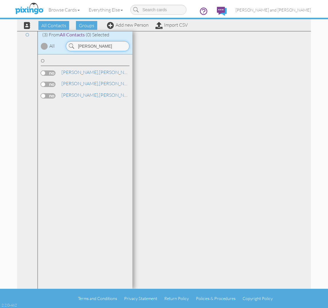
click at [89, 45] on input "Osborn" at bounding box center [98, 46] width 64 height 10
drag, startPoint x: 76, startPoint y: 57, endPoint x: 78, endPoint y: 95, distance: 37.6
click at [78, 95] on link "Howell, Sean and Deana" at bounding box center [122, 94] width 122 height 7
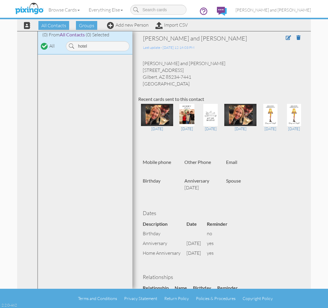
click at [166, 70] on div "Sean and Deana Howell 1026 N Blackbird Dr Gilbert, AZ 85234-7441 United States" at bounding box center [221, 73] width 167 height 27
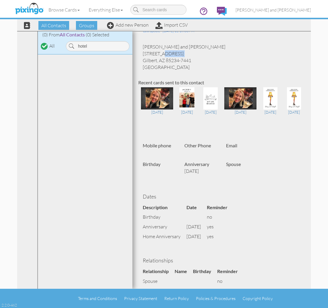
copy div "[STREET_ADDRESS]"
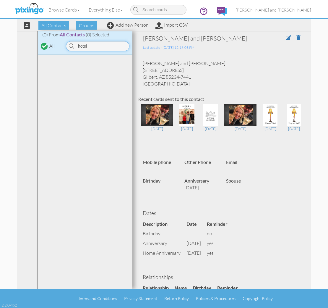
click at [87, 46] on input "hotel" at bounding box center [98, 46] width 64 height 10
click at [86, 46] on input "hotel" at bounding box center [98, 46] width 64 height 10
click at [87, 46] on input "hotel" at bounding box center [98, 46] width 64 height 10
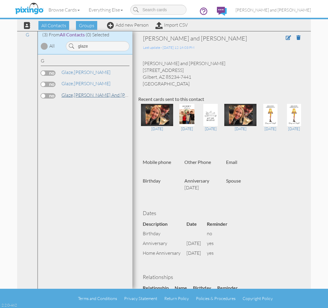
click at [83, 94] on link "Glaze, Tom and Julie" at bounding box center [109, 94] width 97 height 7
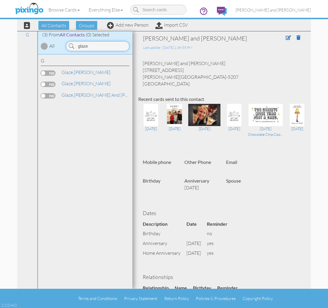
click at [91, 45] on input "glaze" at bounding box center [98, 46] width 64 height 10
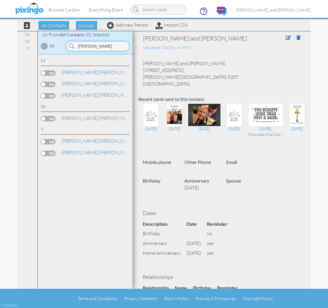
type input "[PERSON_NAME]"
drag, startPoint x: 90, startPoint y: 56, endPoint x: 97, endPoint y: 72, distance: 18.0
click at [97, 72] on link "Malaspina-Myer, Maria" at bounding box center [98, 72] width 75 height 7
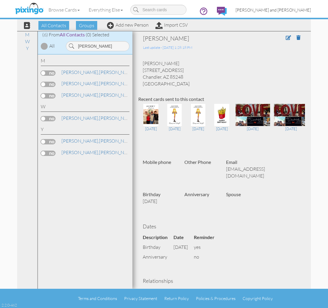
click at [289, 11] on span "[PERSON_NAME] and [PERSON_NAME]" at bounding box center [273, 9] width 75 height 5
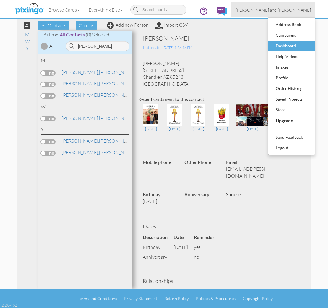
click at [290, 47] on div "Dashboard" at bounding box center [291, 45] width 35 height 9
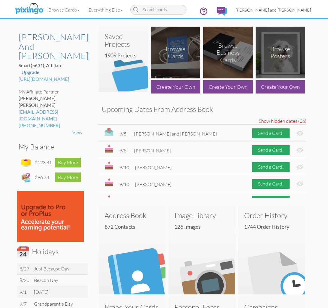
click at [283, 9] on span "[PERSON_NAME] and [PERSON_NAME]" at bounding box center [273, 9] width 75 height 5
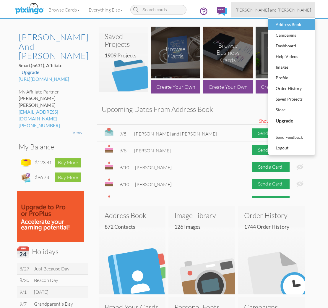
click at [287, 22] on div "Address Book" at bounding box center [291, 24] width 35 height 9
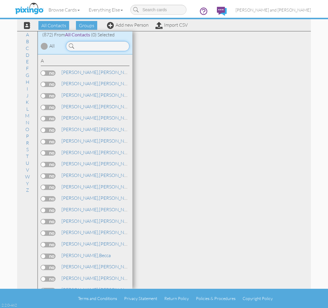
click at [90, 43] on input at bounding box center [98, 46] width 64 height 10
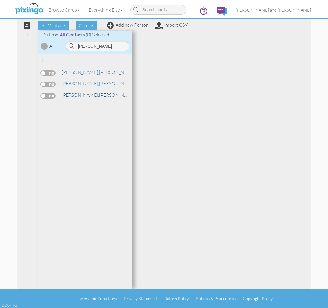
click at [76, 92] on link "Teti, Teresa" at bounding box center [98, 94] width 75 height 7
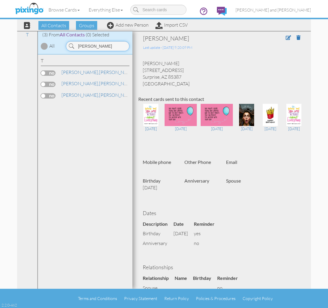
drag, startPoint x: 86, startPoint y: 44, endPoint x: 71, endPoint y: 45, distance: 15.4
click at [71, 45] on div "[PERSON_NAME]" at bounding box center [98, 46] width 64 height 10
click at [78, 72] on link "Maples, Jeff" at bounding box center [98, 72] width 75 height 7
click at [82, 48] on input "[PERSON_NAME]" at bounding box center [98, 46] width 64 height 10
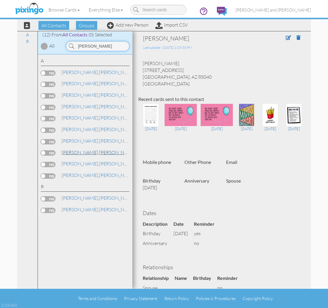
type input "[PERSON_NAME]"
click at [78, 149] on link "Allen, Paul and Lori" at bounding box center [122, 152] width 122 height 7
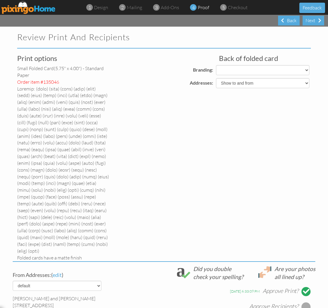
select select "object:71061"
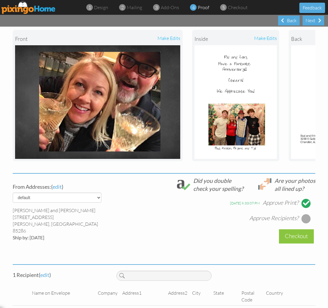
scroll to position [243, 0]
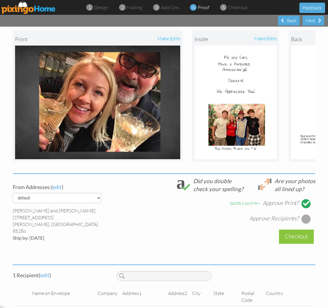
click at [305, 214] on div at bounding box center [306, 218] width 9 height 9
click at [292, 229] on div "Checkout" at bounding box center [296, 236] width 35 height 14
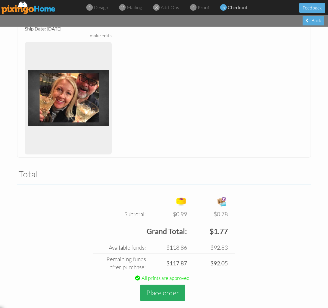
scroll to position [240, 0]
click at [160, 285] on button "Place order" at bounding box center [162, 293] width 45 height 16
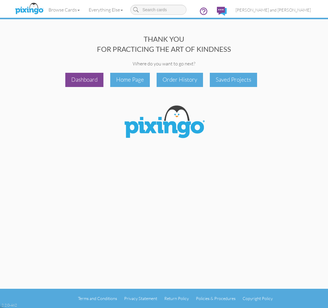
click at [81, 80] on div "Dashboard" at bounding box center [84, 80] width 38 height 14
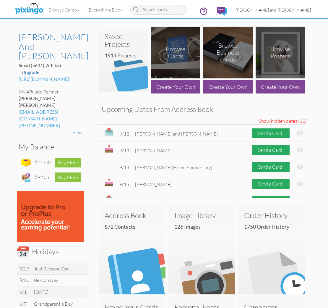
click at [292, 9] on span "[PERSON_NAME] and [PERSON_NAME]" at bounding box center [273, 9] width 75 height 5
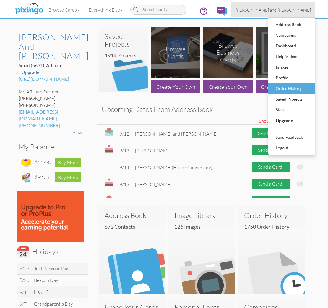
click at [287, 91] on div "Order History" at bounding box center [291, 88] width 35 height 9
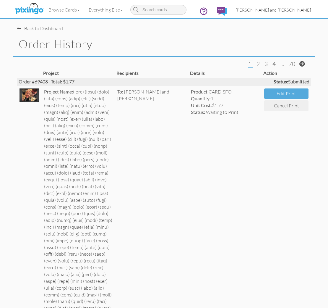
click at [292, 9] on span "[PERSON_NAME] and [PERSON_NAME]" at bounding box center [273, 9] width 75 height 5
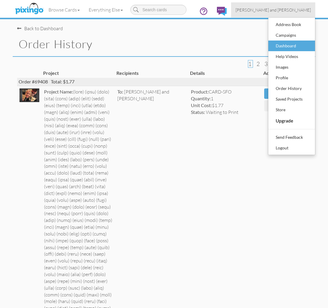
click at [287, 43] on div "Dashboard" at bounding box center [291, 45] width 35 height 9
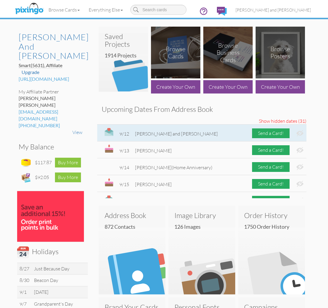
click at [300, 133] on img at bounding box center [300, 133] width 7 height 6
